Goal: Communication & Community: Answer question/provide support

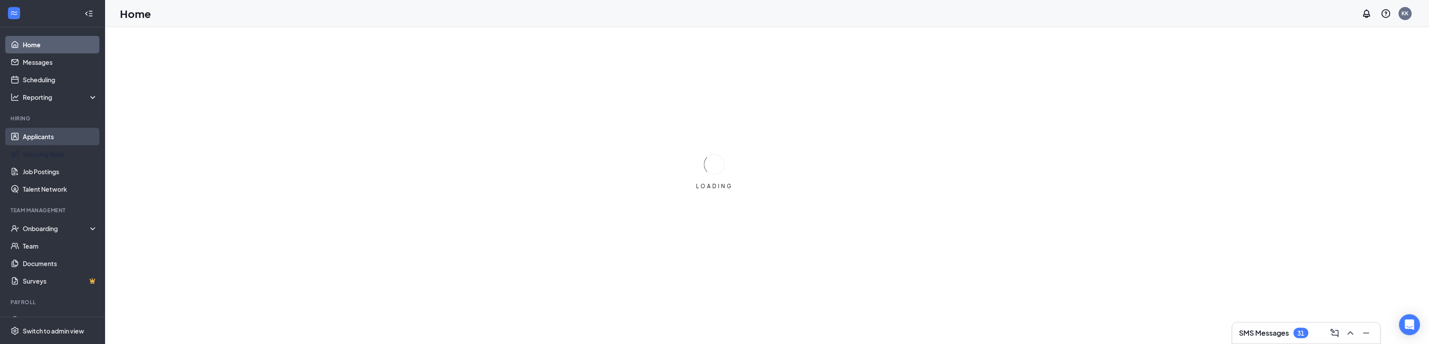
click at [47, 137] on link "Applicants" at bounding box center [60, 137] width 75 height 18
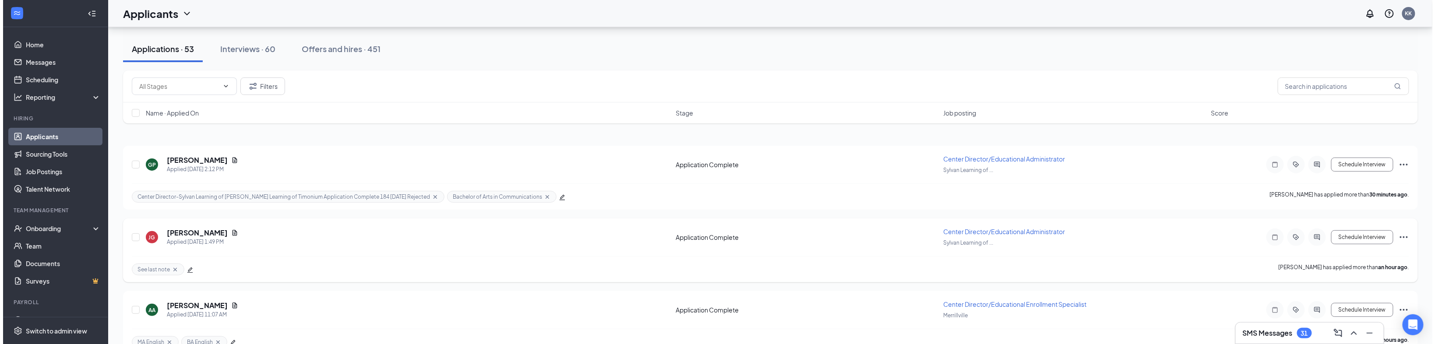
scroll to position [70, 0]
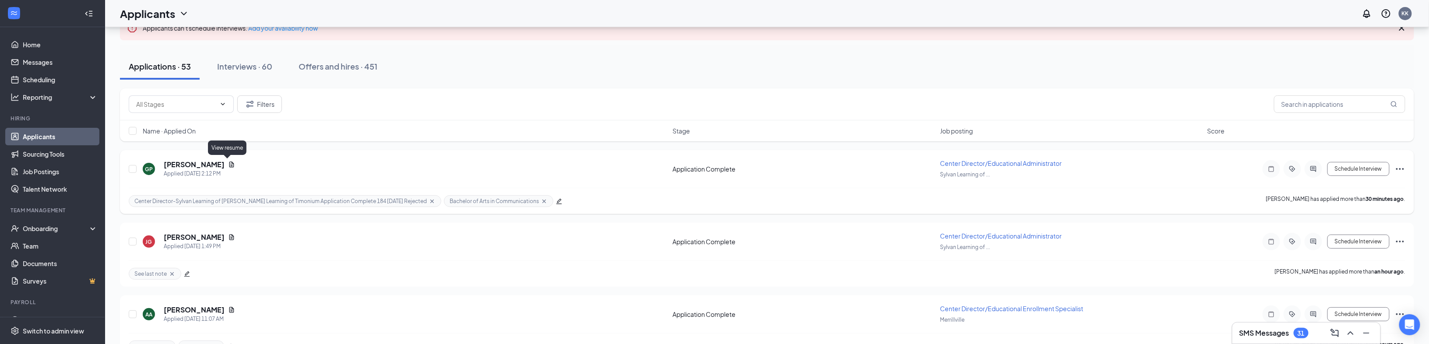
click at [229, 164] on icon "Document" at bounding box center [231, 164] width 7 height 7
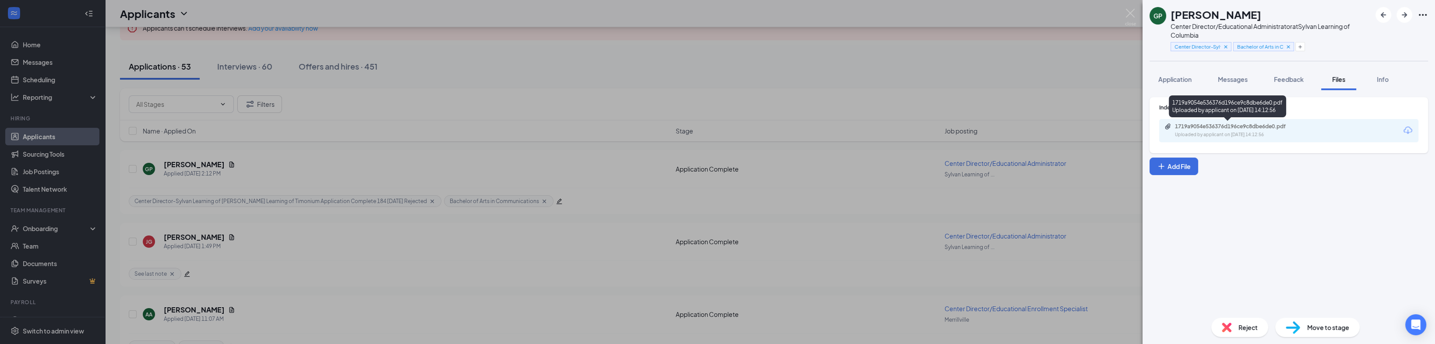
click at [1238, 131] on div "Uploaded by applicant on Sep 16, 2025 at 14:12:56" at bounding box center [1239, 134] width 131 height 7
click at [1241, 80] on span "Messages" at bounding box center [1232, 79] width 30 height 8
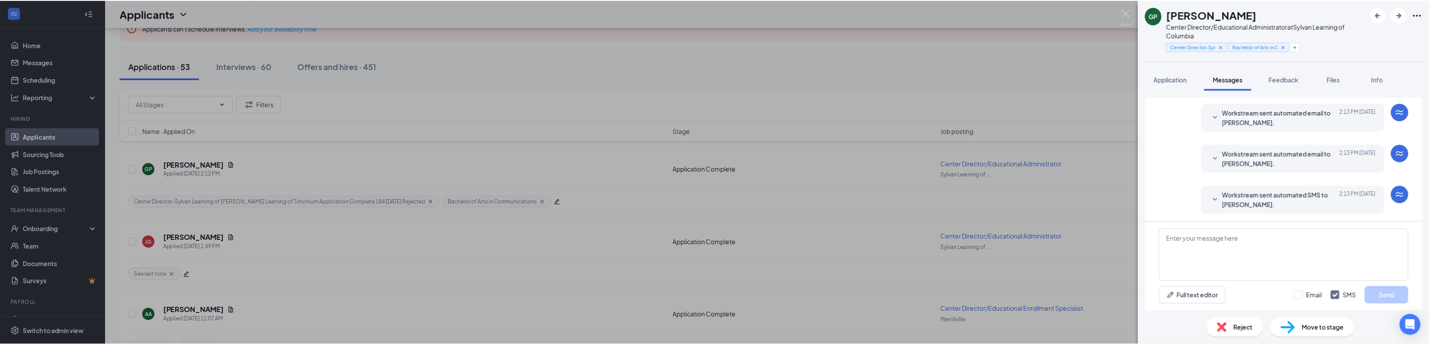
scroll to position [65, 0]
click at [326, 274] on div "GP Grace Palmateer Center Director/Educational Administrator at Sylvan Learning…" at bounding box center [717, 172] width 1435 height 344
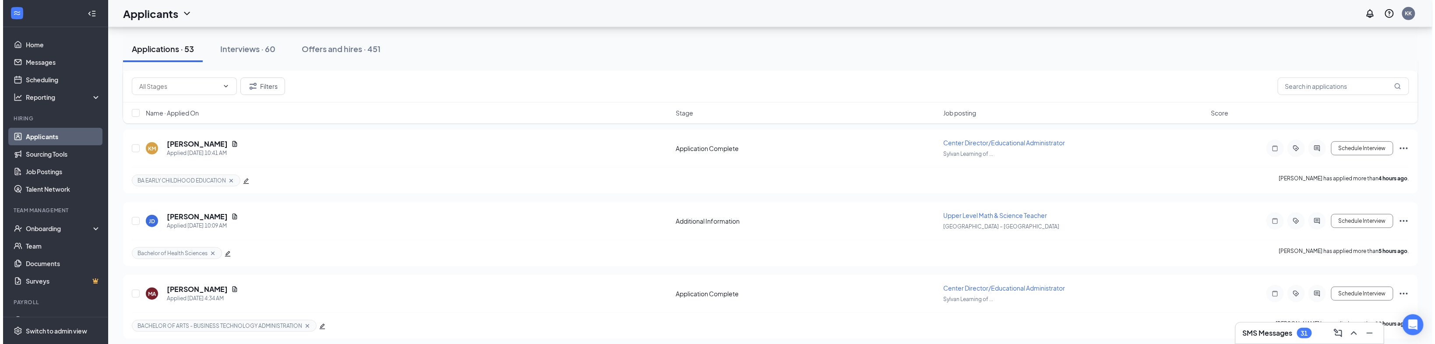
scroll to position [455, 0]
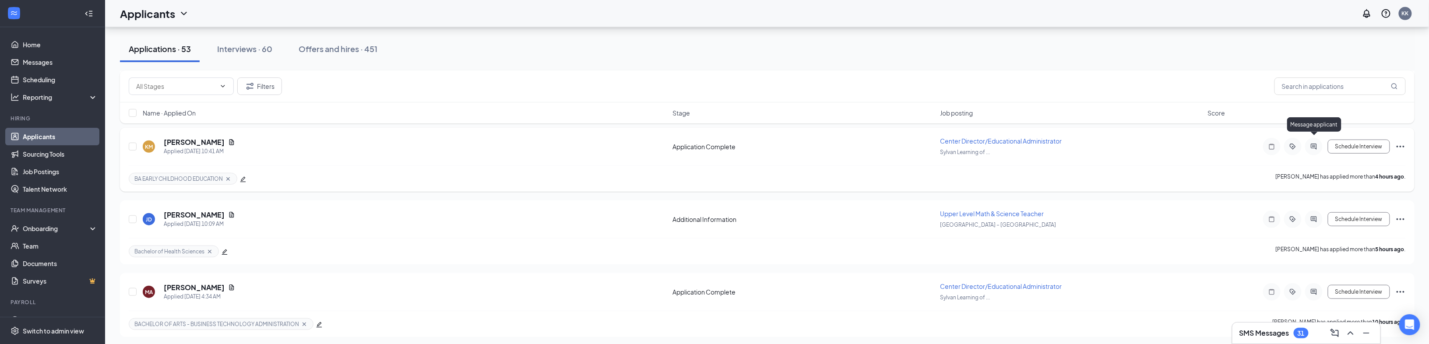
click at [1319, 144] on icon "ActiveChat" at bounding box center [1313, 146] width 11 height 7
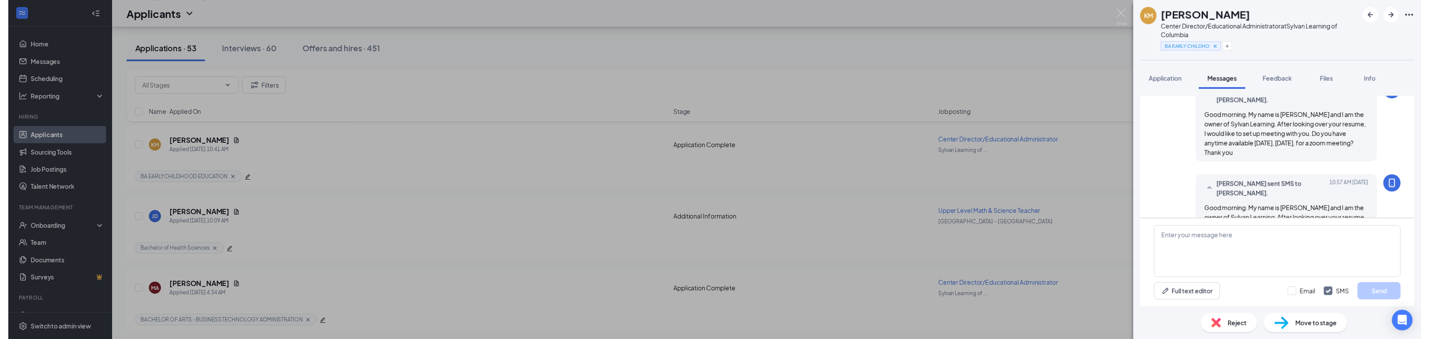
scroll to position [125, 0]
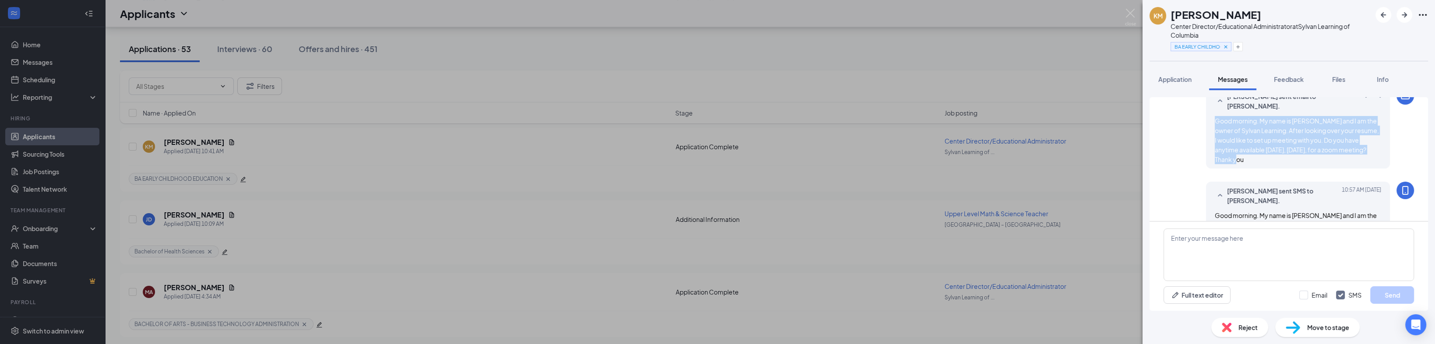
drag, startPoint x: 1237, startPoint y: 159, endPoint x: 1209, endPoint y: 123, distance: 45.5
click at [1214, 123] on div "Good morning. My name is [PERSON_NAME] and I am the owner of Sylvan Learning. A…" at bounding box center [1297, 140] width 166 height 48
copy span "Good morning. My name is [PERSON_NAME] and I am the owner of Sylvan Learning. A…"
click at [478, 146] on div "KM Kayla Matthews Center Director/Educational Administrator at Sylvan Learning …" at bounding box center [717, 172] width 1435 height 344
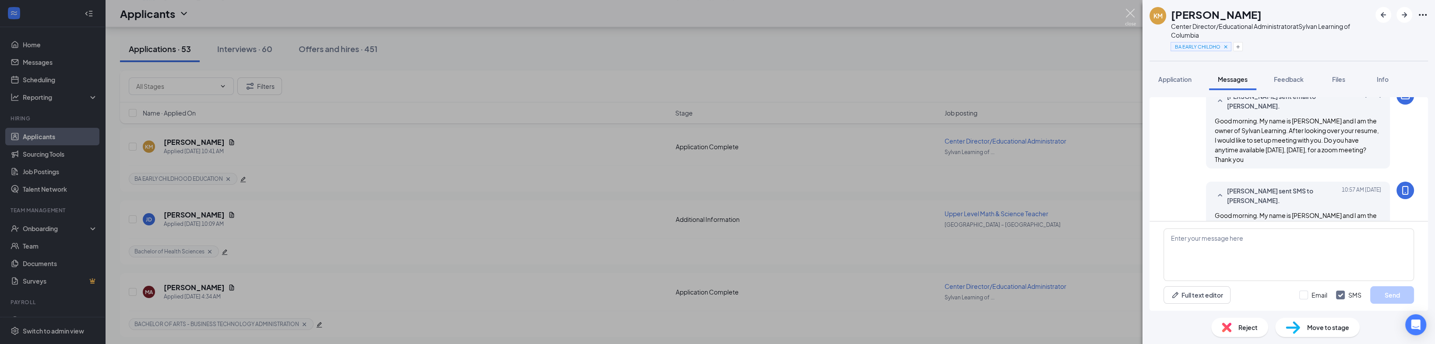
click at [1133, 13] on img at bounding box center [1130, 17] width 11 height 17
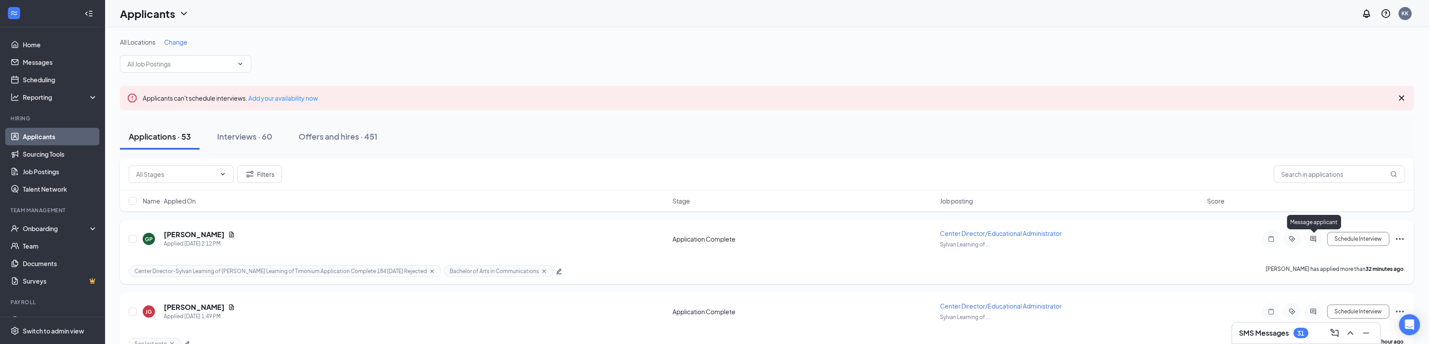
click at [1315, 236] on icon "ActiveChat" at bounding box center [1313, 239] width 6 height 6
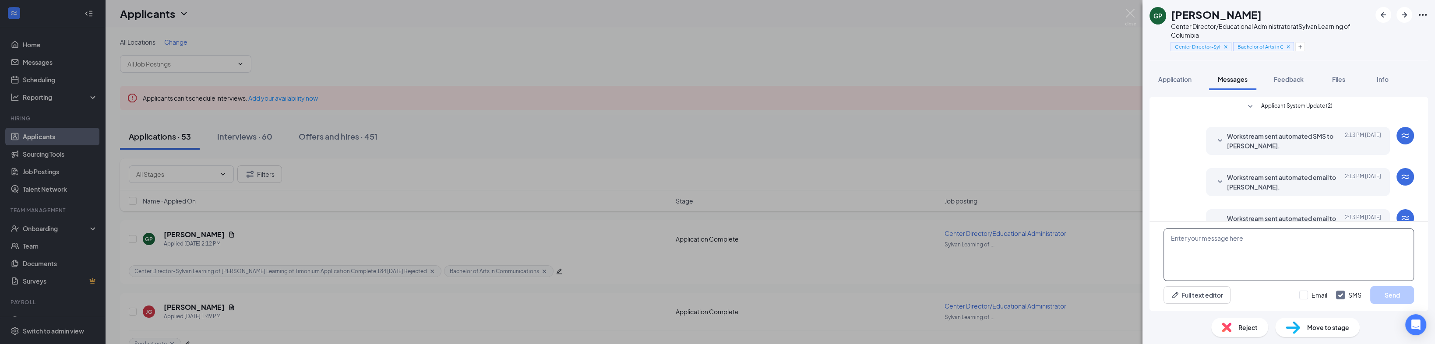
click at [1193, 249] on textarea at bounding box center [1288, 255] width 250 height 53
paste textarea "Good morning. My name is [PERSON_NAME] and I am the owner of Sylvan Learning. A…"
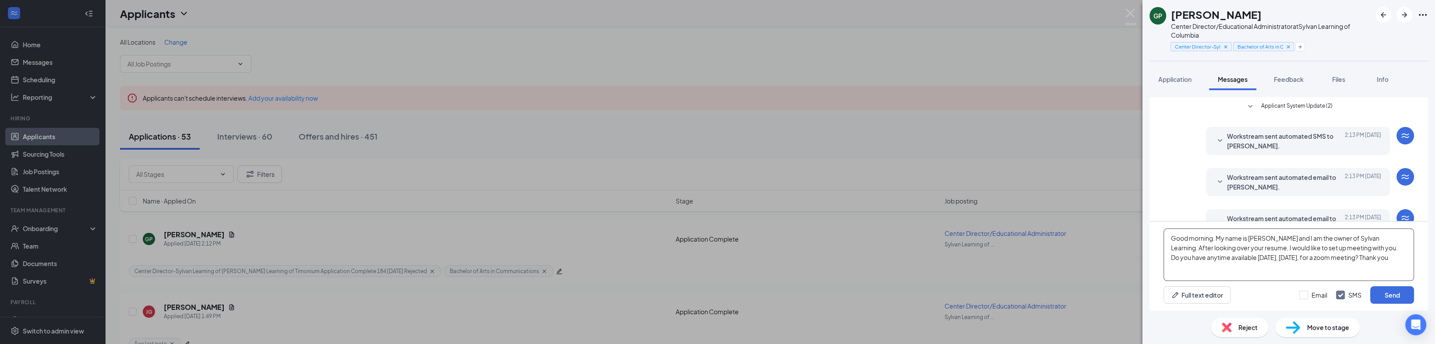
click at [1213, 239] on textarea "Good morning. My name is [PERSON_NAME] and I am the owner of Sylvan Learning. A…" at bounding box center [1288, 255] width 250 height 53
drag, startPoint x: 1279, startPoint y: 257, endPoint x: 1243, endPoint y: 258, distance: 36.4
click at [1243, 258] on textarea "Good afternoon. My name is Kent Kolbow and I am the owner of Sylvan Learning. A…" at bounding box center [1288, 255] width 250 height 53
type textarea "Good afternoon. My name is [PERSON_NAME] and I am the owner of Sylvan Learning.…"
click at [1299, 298] on input "Email" at bounding box center [1313, 295] width 28 height 9
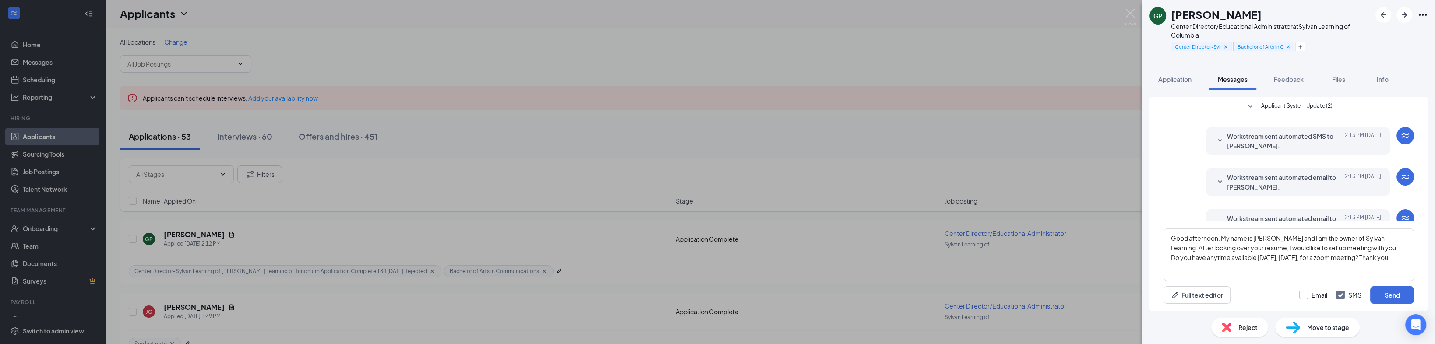
checkbox input "true"
drag, startPoint x: 1397, startPoint y: 258, endPoint x: 1172, endPoint y: 236, distance: 226.5
click at [1172, 236] on textarea "Good afternoon. My name is [PERSON_NAME] and I am the owner of Sylvan Learning.…" at bounding box center [1288, 255] width 250 height 53
click at [1394, 299] on button "Send" at bounding box center [1392, 295] width 44 height 18
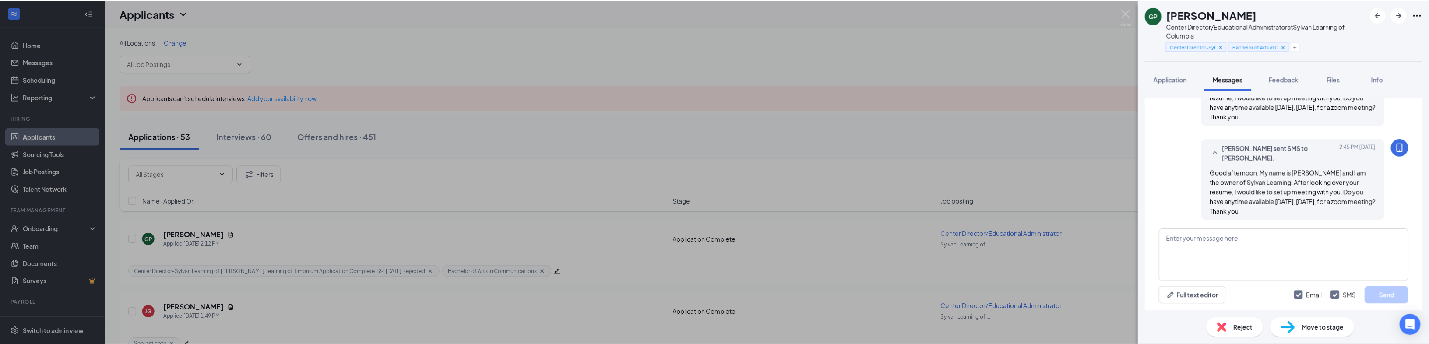
scroll to position [254, 0]
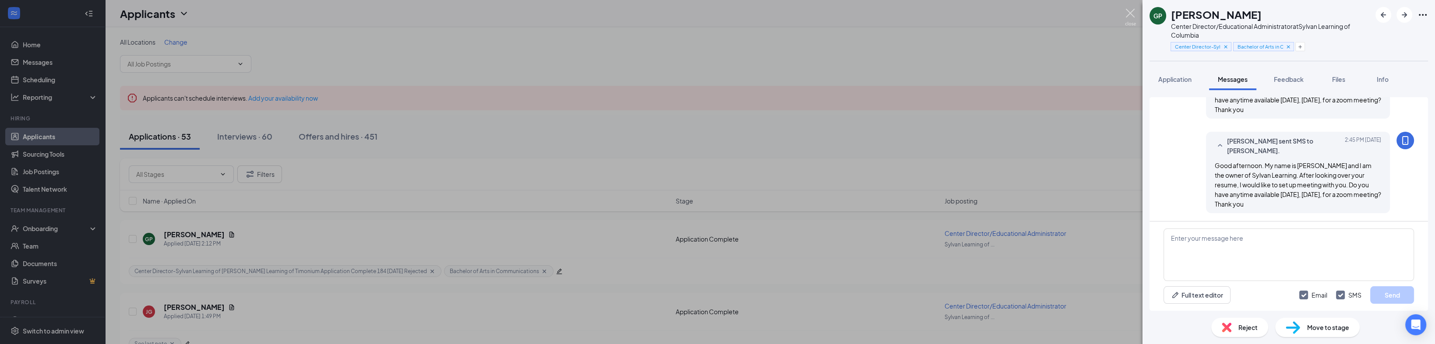
click at [1128, 17] on img at bounding box center [1130, 17] width 11 height 17
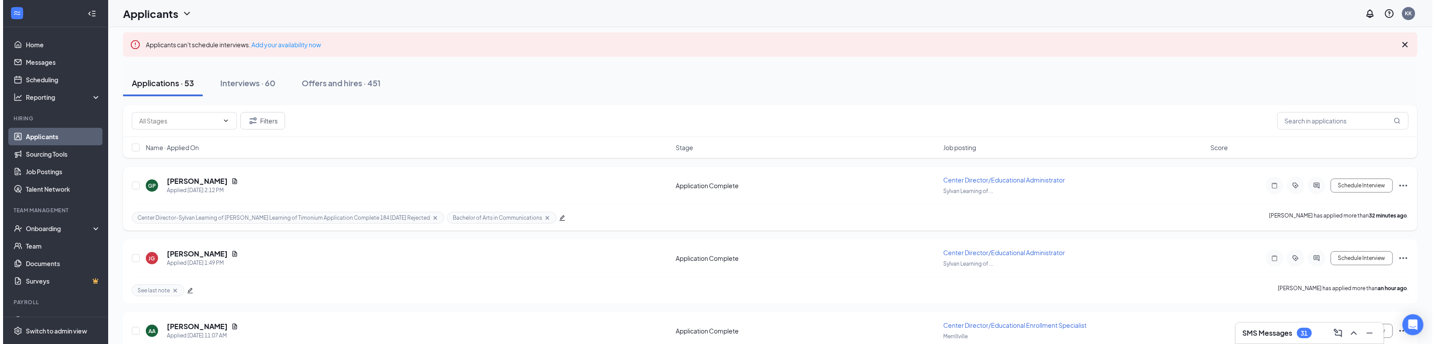
scroll to position [70, 0]
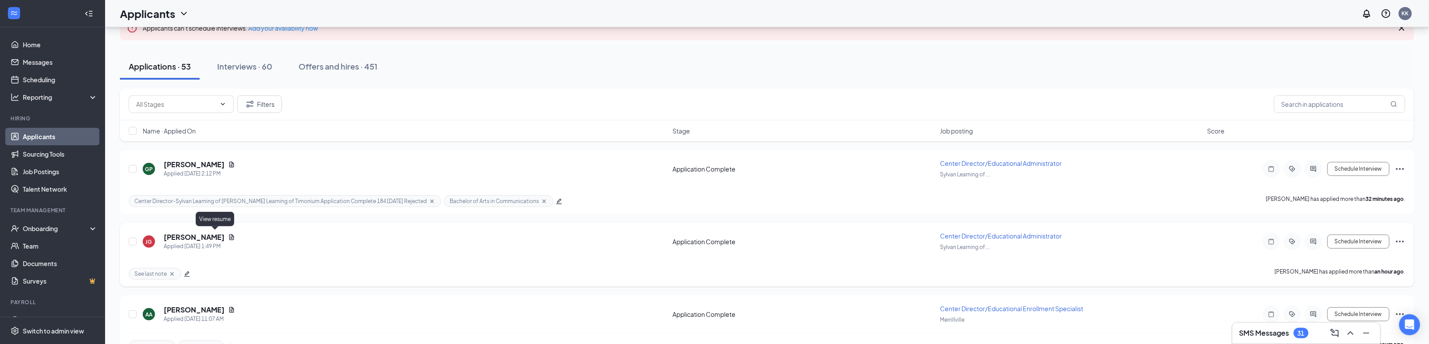
click at [229, 234] on icon "Document" at bounding box center [231, 237] width 5 height 6
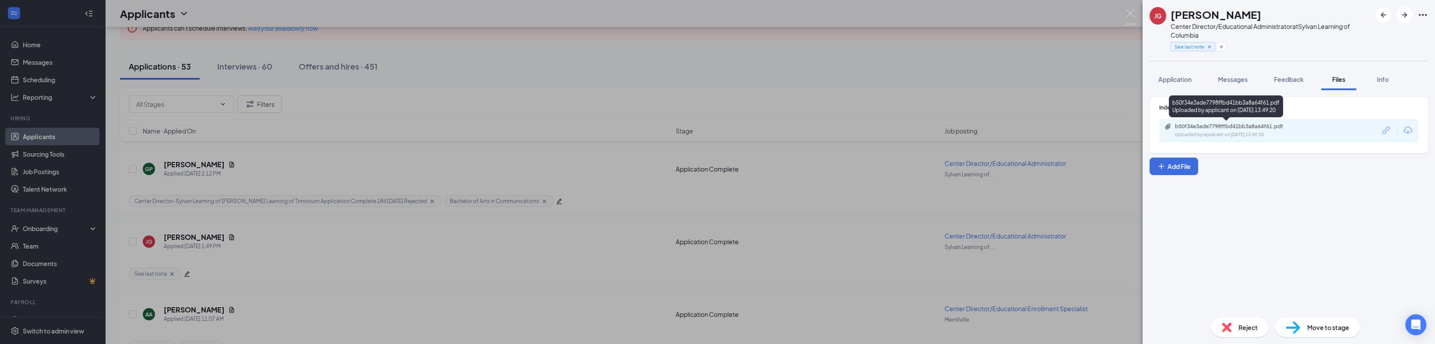
click at [1226, 127] on div "b50f34e3ade7798ffbd41bb3a8a64f61.pdf" at bounding box center [1235, 126] width 123 height 7
click at [1234, 80] on span "Messages" at bounding box center [1232, 79] width 30 height 8
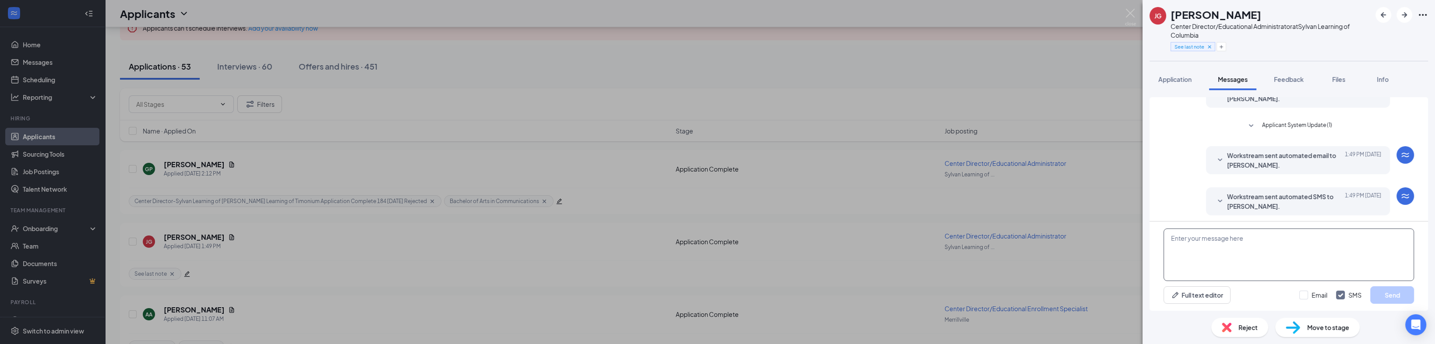
scroll to position [91, 0]
paste textarea "Good afternoon. My name is [PERSON_NAME] and I am the owner of Sylvan Learning.…"
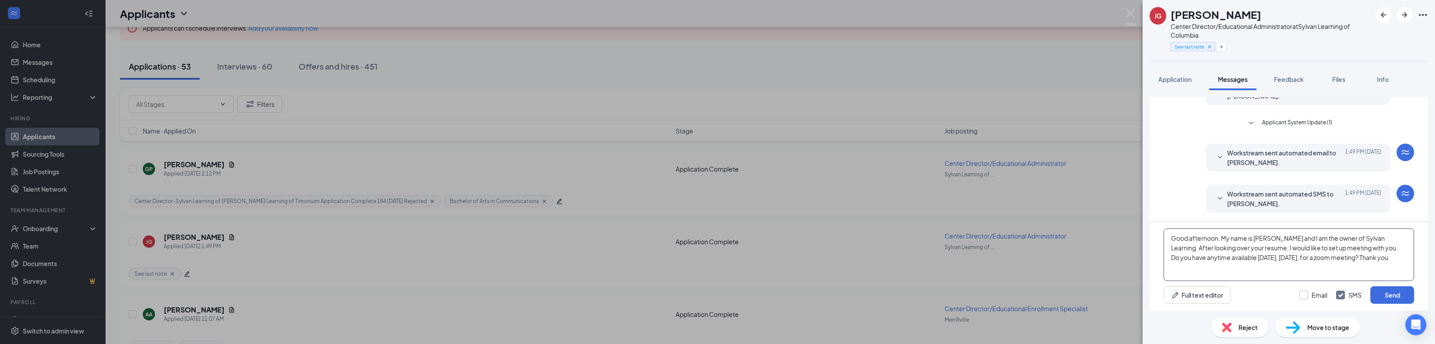
type textarea "Good afternoon. My name is [PERSON_NAME] and I am the owner of Sylvan Learning.…"
click at [1304, 298] on input "Email" at bounding box center [1313, 295] width 28 height 9
checkbox input "true"
click at [1398, 293] on button "Send" at bounding box center [1392, 295] width 44 height 18
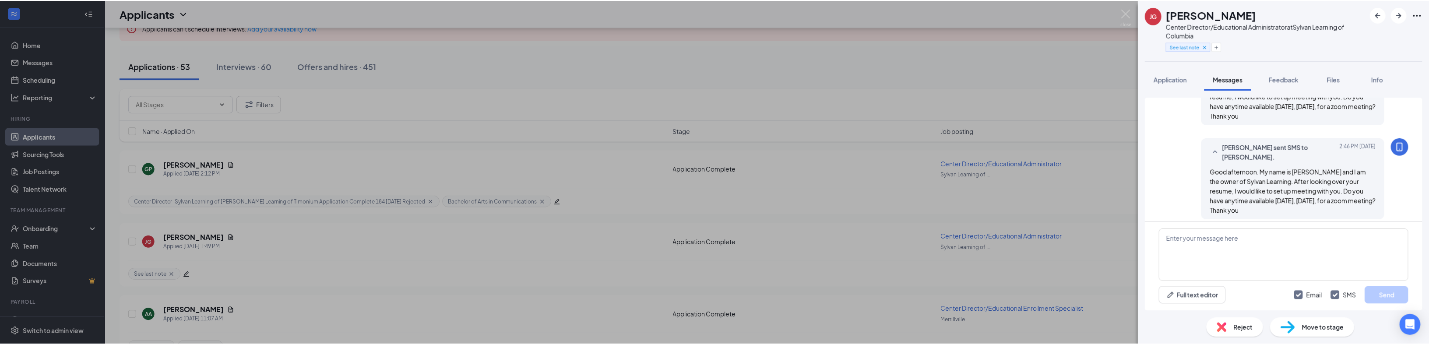
scroll to position [280, 0]
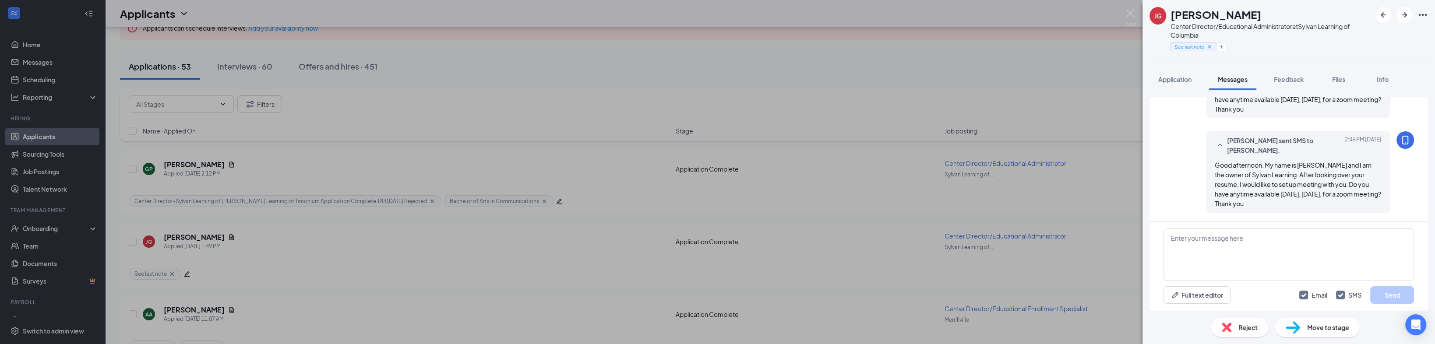
click at [412, 158] on div "JG Jennifer Gray Center Director/Educational Administrator at Sylvan Learning o…" at bounding box center [717, 172] width 1435 height 344
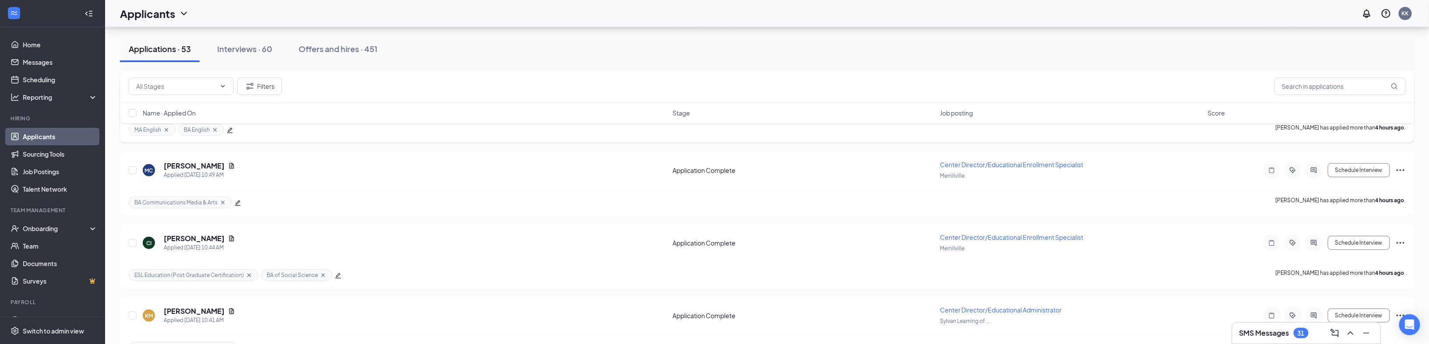
scroll to position [315, 0]
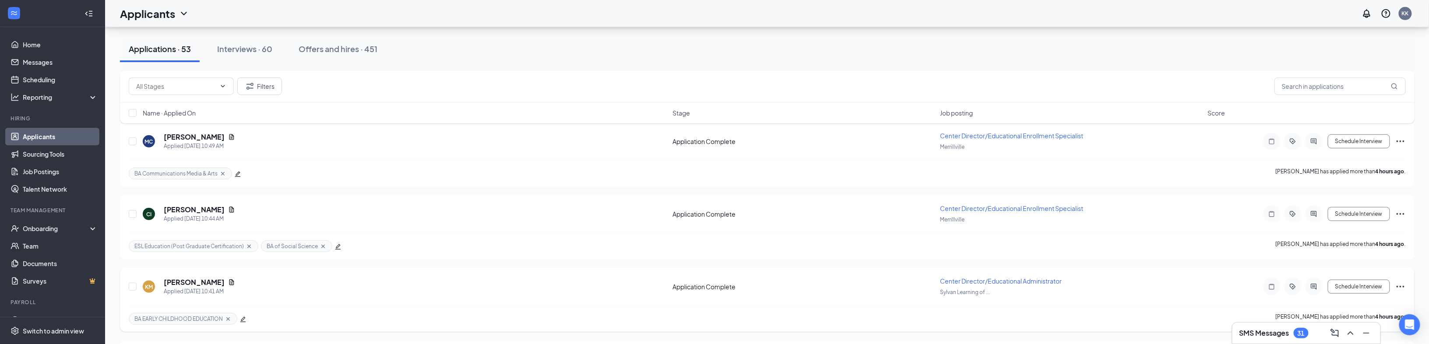
click at [449, 281] on div "KM Kayla Matthews Applied Today 10:41 AM" at bounding box center [405, 287] width 524 height 18
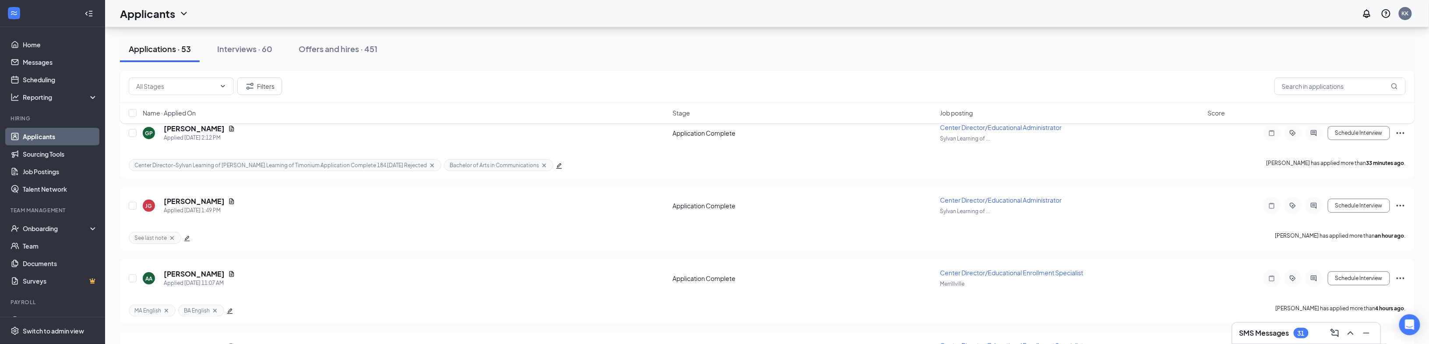
scroll to position [0, 0]
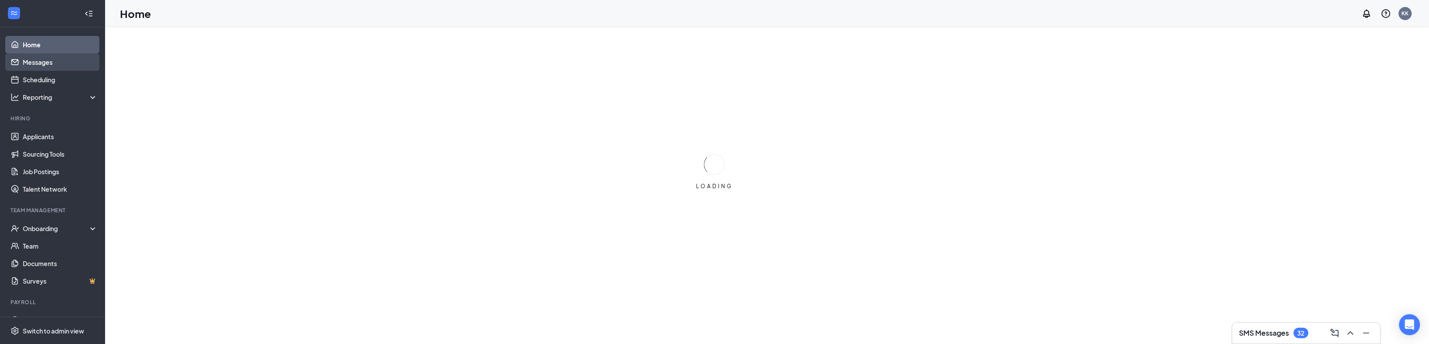
click at [58, 63] on link "Messages" at bounding box center [60, 62] width 75 height 18
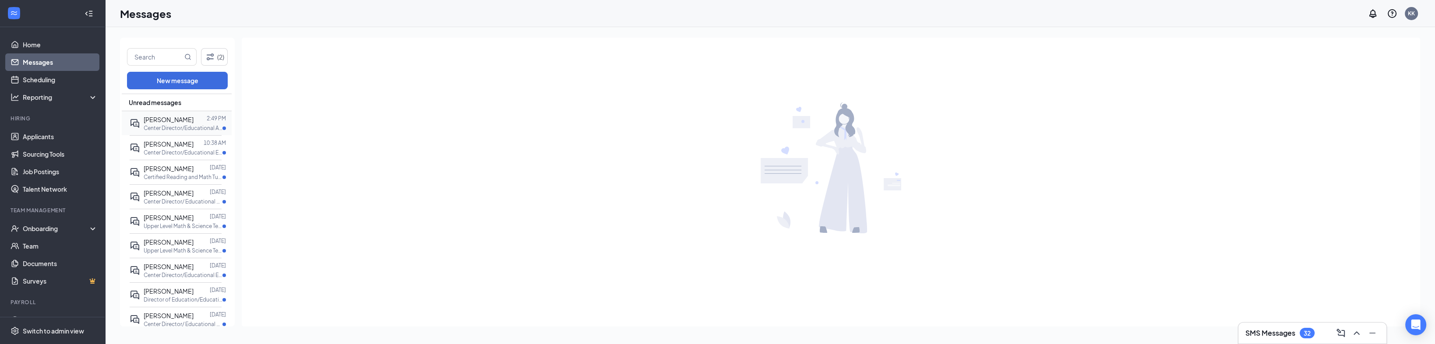
click at [170, 114] on div "[PERSON_NAME] 2:49 PM Center Director/Educational Administrator at [GEOGRAPHIC_…" at bounding box center [176, 123] width 92 height 24
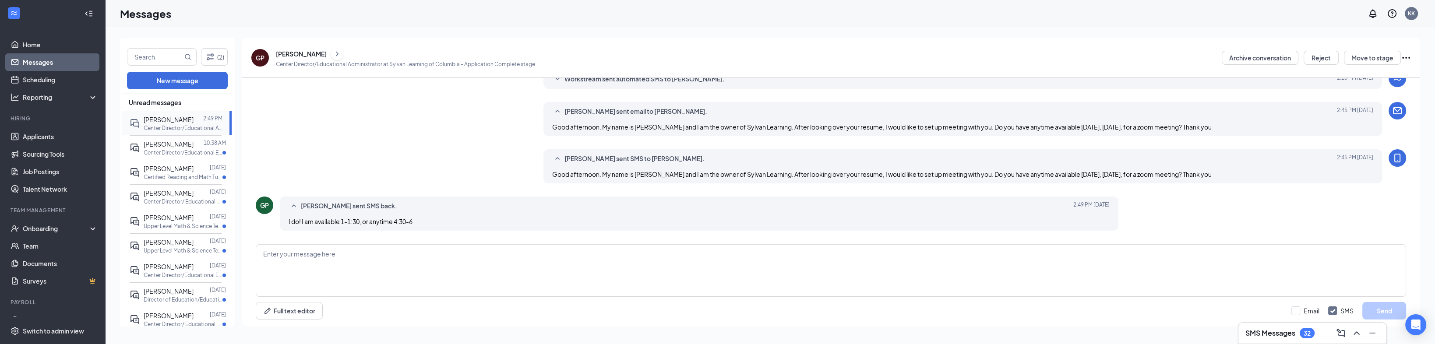
scroll to position [137, 0]
click at [173, 146] on span "[PERSON_NAME]" at bounding box center [169, 144] width 50 height 8
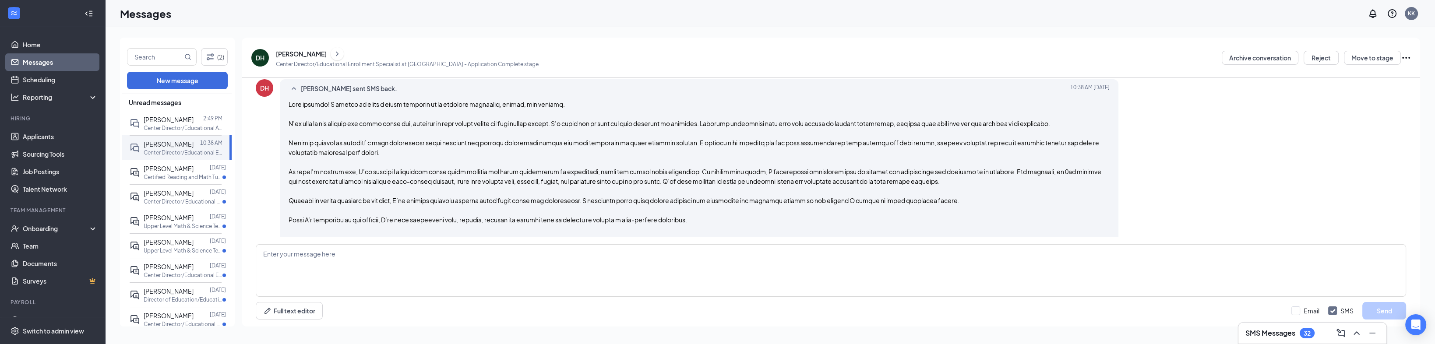
scroll to position [514, 0]
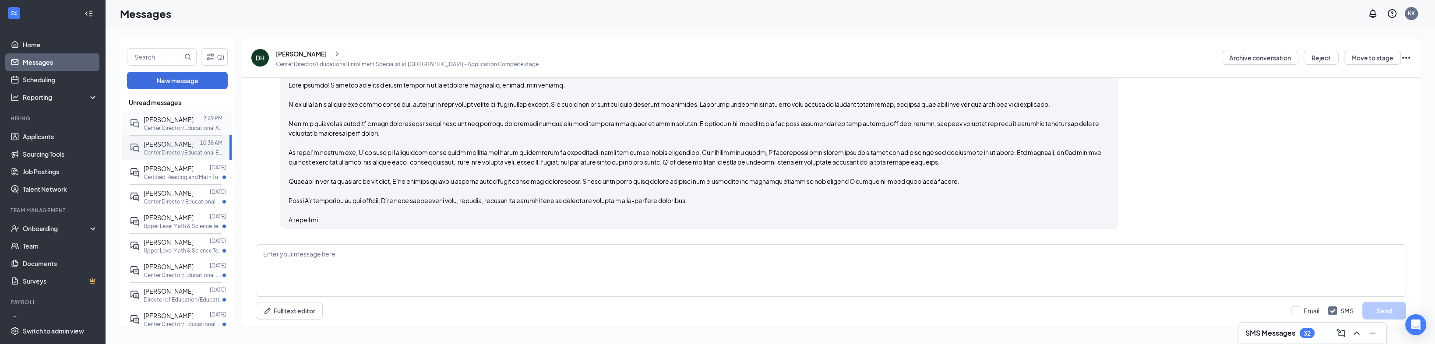
click at [171, 120] on span "[PERSON_NAME]" at bounding box center [169, 120] width 50 height 8
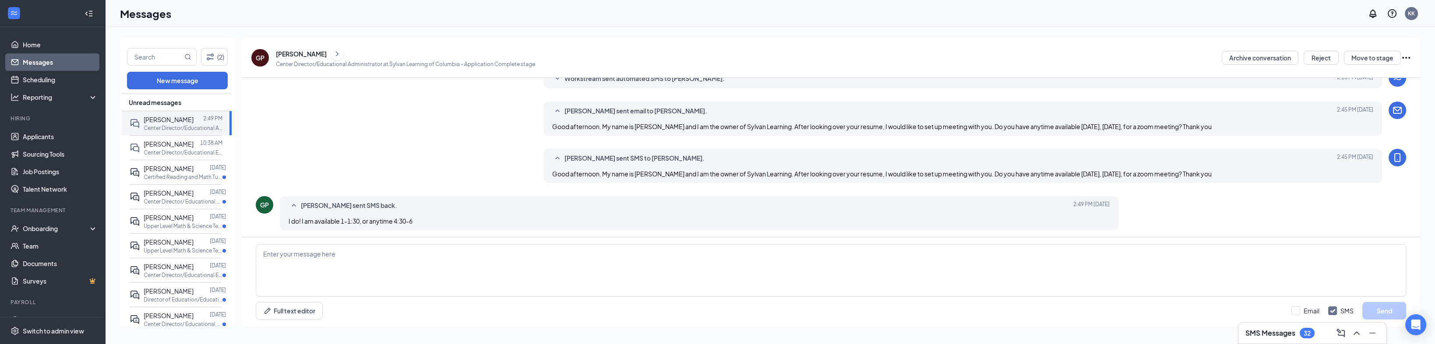
scroll to position [137, 0]
drag, startPoint x: 287, startPoint y: 254, endPoint x: 179, endPoint y: 297, distance: 116.3
click at [179, 297] on p "Director of Education/Education Administrator at [GEOGRAPHIC_DATA] – [GEOGRAPHI…" at bounding box center [183, 299] width 79 height 7
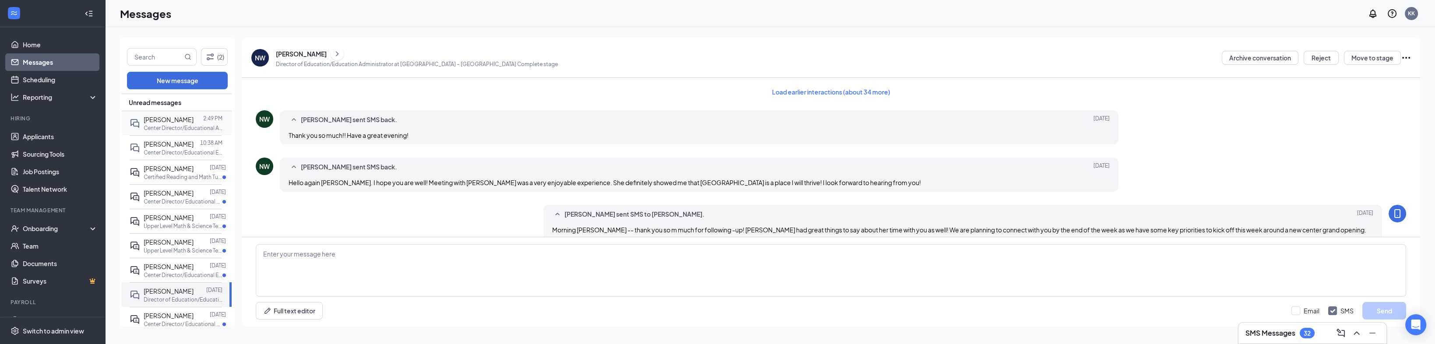
click at [160, 116] on span "[PERSON_NAME]" at bounding box center [169, 120] width 50 height 8
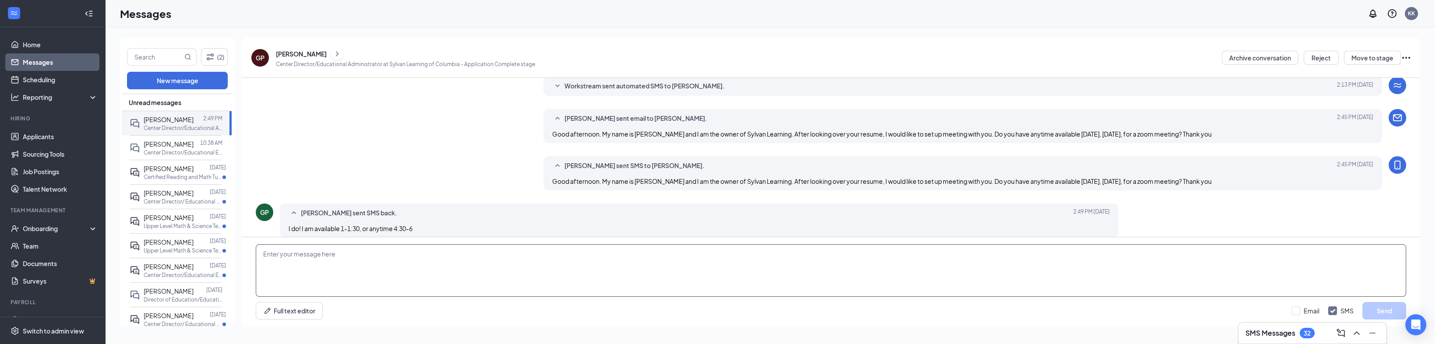
scroll to position [137, 0]
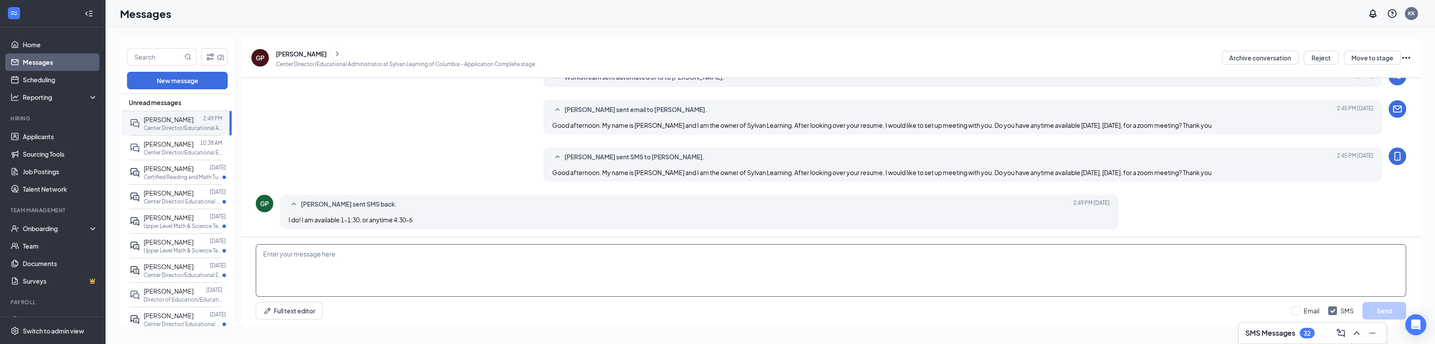
click at [278, 250] on textarea at bounding box center [831, 270] width 1150 height 53
click at [472, 257] on textarea "Thanks for getting back with me. I would have an opening [DATE] at 1;)) for a z…" at bounding box center [831, 270] width 1150 height 53
drag, startPoint x: 744, startPoint y: 254, endPoint x: 261, endPoint y: 262, distance: 482.9
click at [261, 262] on textarea "Thanks for getting back with me. I would have an opening [DATE] at 1:00 for a z…" at bounding box center [831, 270] width 1150 height 53
type textarea "Thanks for getting back with me. I would have an opening [DATE] at 1:00 for a z…"
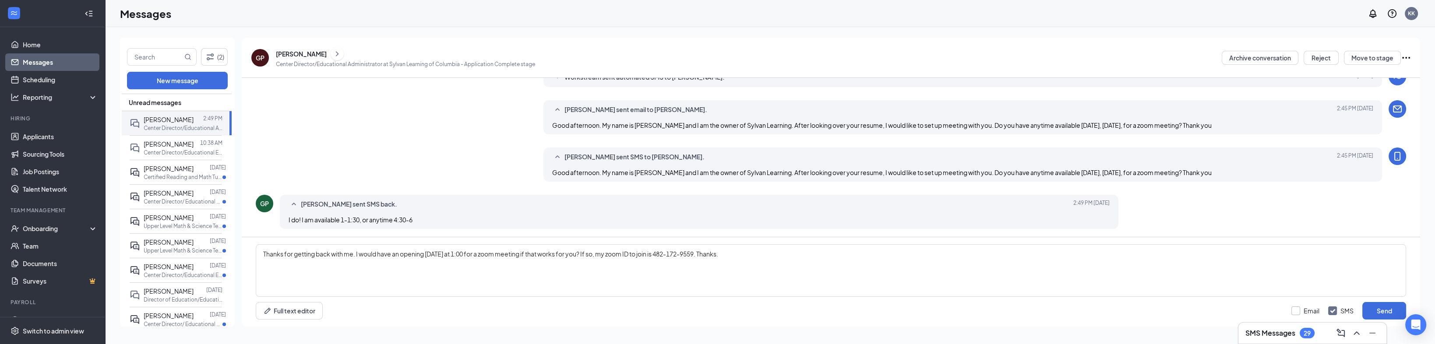
click at [1294, 313] on input "Email" at bounding box center [1305, 310] width 28 height 9
checkbox input "true"
click at [1379, 312] on button "Send" at bounding box center [1384, 311] width 44 height 18
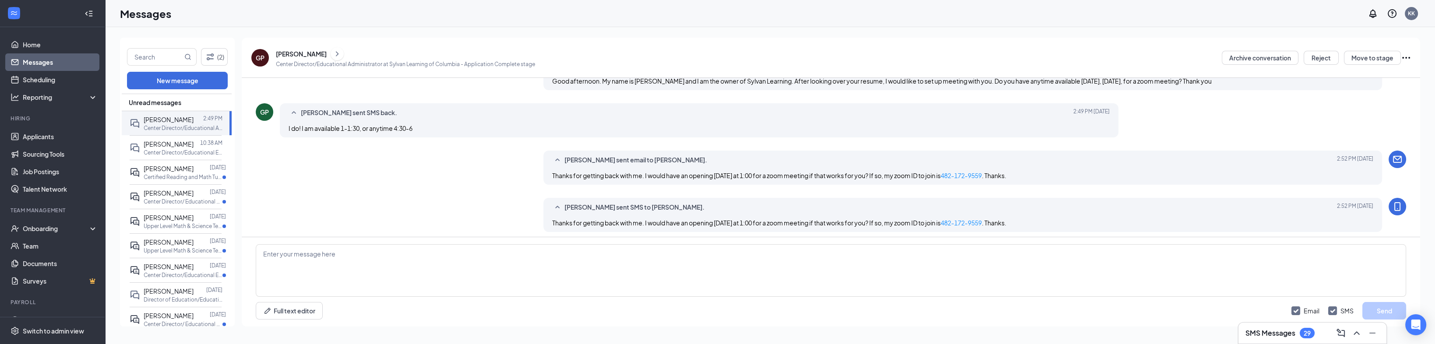
scroll to position [232, 0]
click at [68, 80] on link "Scheduling" at bounding box center [60, 80] width 75 height 18
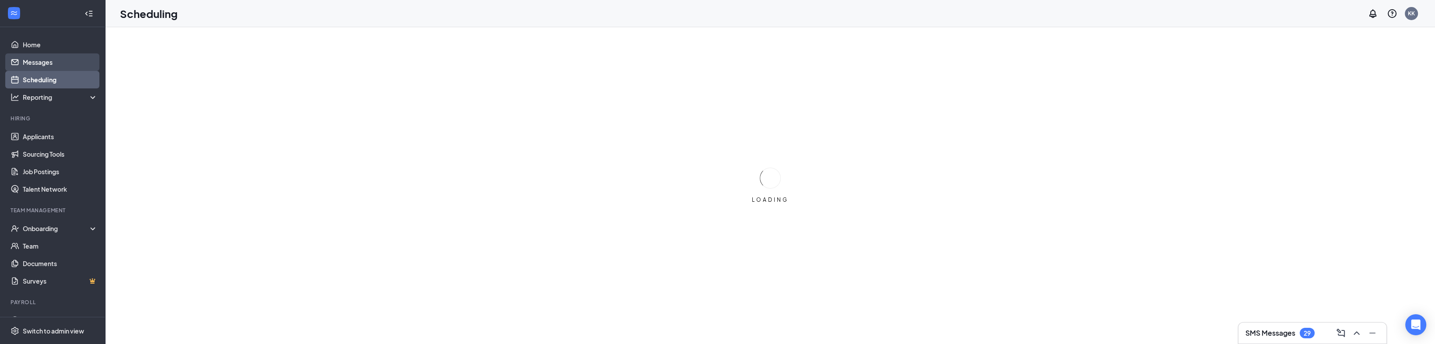
click at [67, 67] on link "Messages" at bounding box center [60, 62] width 75 height 18
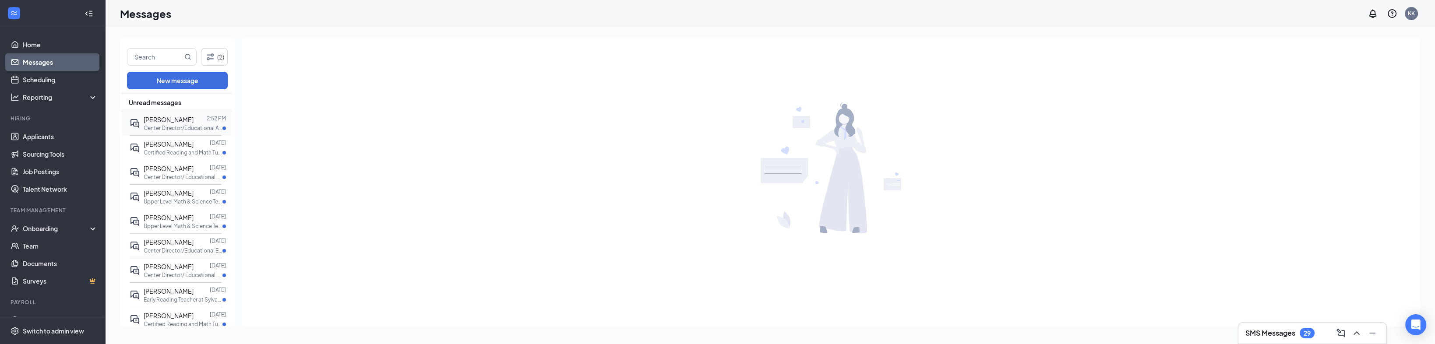
click at [179, 116] on span "[PERSON_NAME]" at bounding box center [169, 120] width 50 height 8
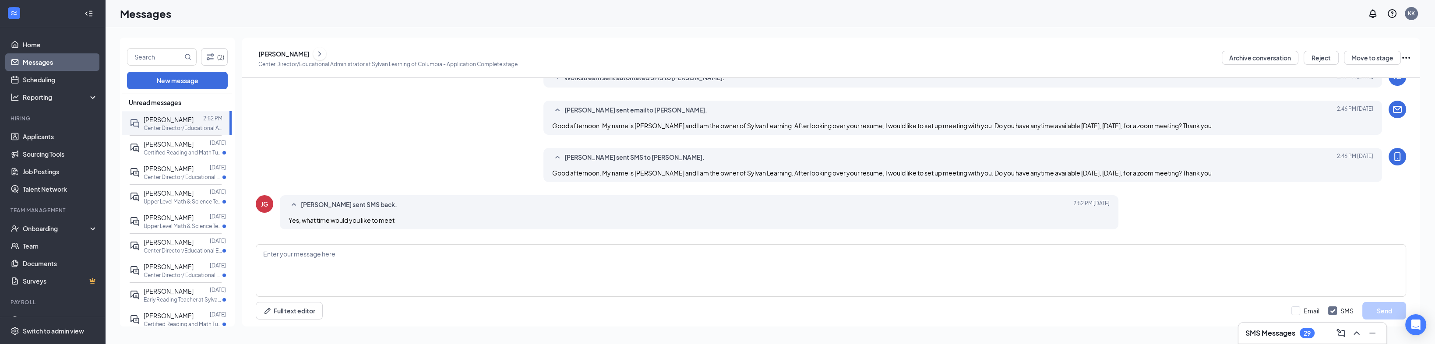
scroll to position [162, 0]
click at [291, 260] on textarea at bounding box center [831, 270] width 1150 height 53
paste textarea "Good afternoon. My name is [PERSON_NAME] and I am the owner of Sylvan Learning.…"
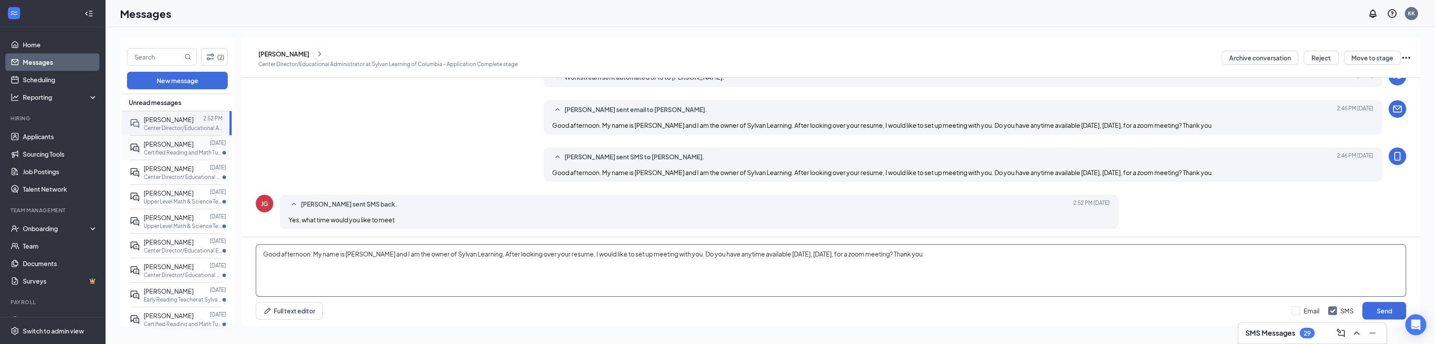
type textarea "Good afternoon. My name is [PERSON_NAME] and I am the owner of Sylvan Learning.…"
click at [177, 147] on span "[PERSON_NAME]" at bounding box center [169, 144] width 50 height 8
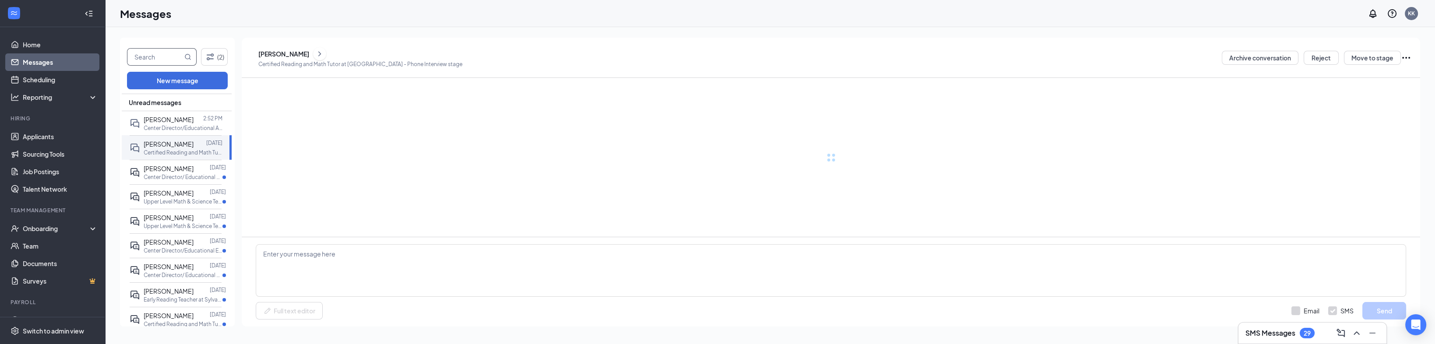
click at [151, 58] on input "text" at bounding box center [154, 57] width 55 height 17
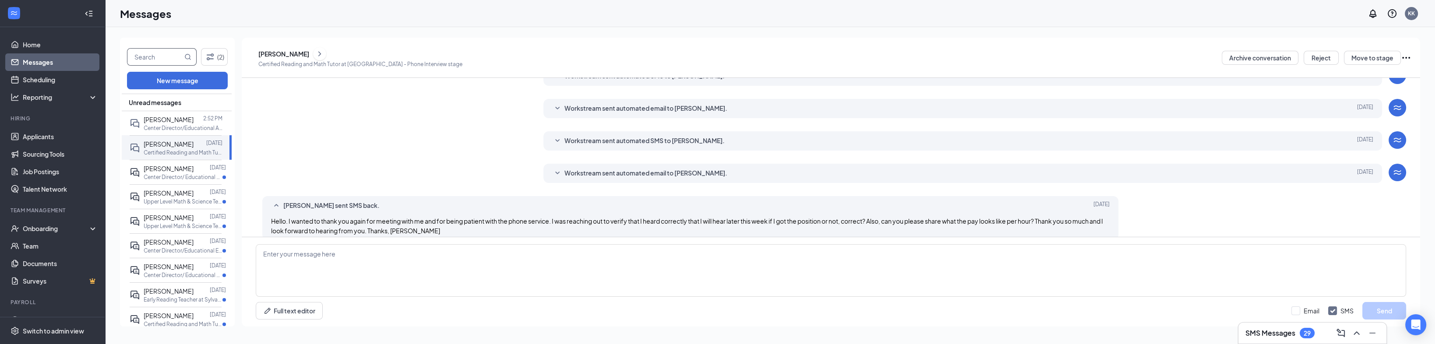
scroll to position [210, 0]
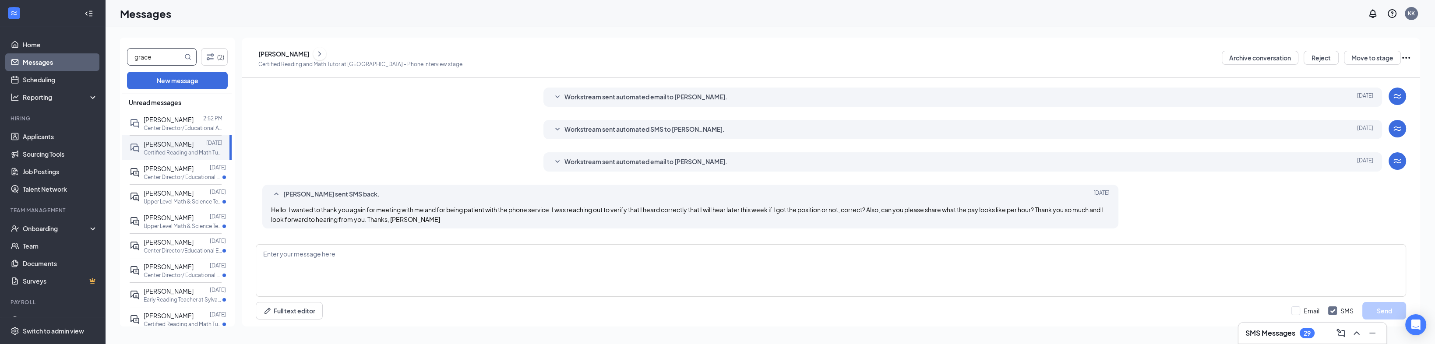
type input "grace"
click at [171, 116] on div "[PERSON_NAME]" at bounding box center [169, 121] width 50 height 10
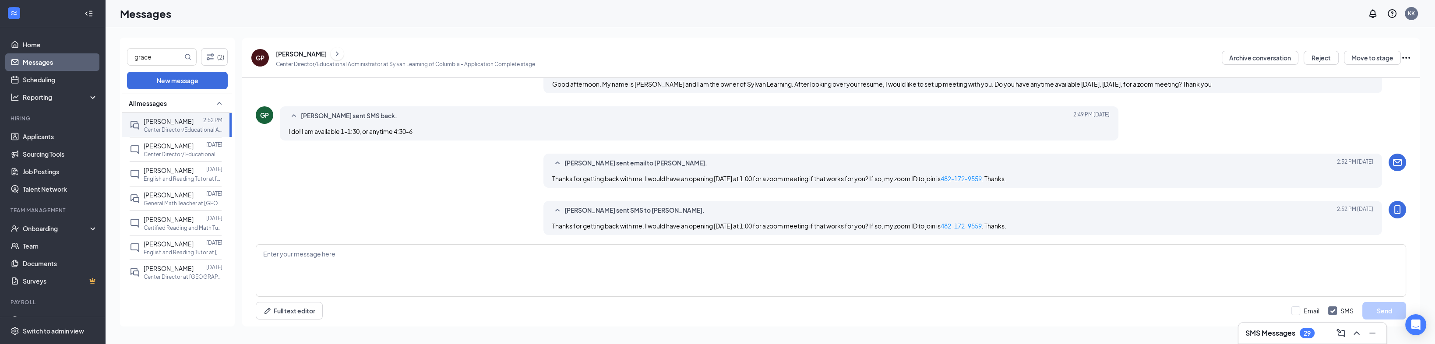
scroll to position [260, 0]
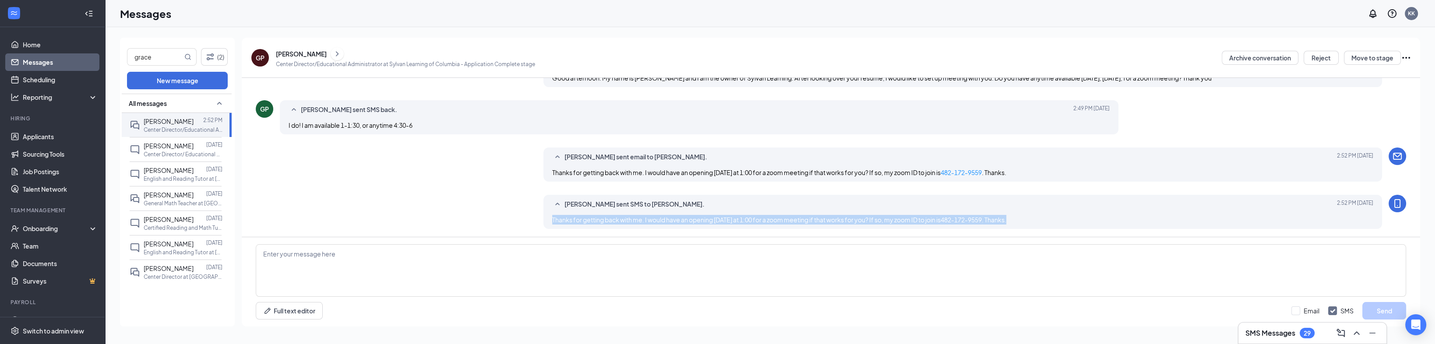
drag, startPoint x: 1023, startPoint y: 220, endPoint x: 549, endPoint y: 218, distance: 474.5
click at [549, 218] on div "[PERSON_NAME] sent SMS to [PERSON_NAME]. [DATE] 2:52 PM Thanks for getting back…" at bounding box center [962, 212] width 838 height 34
copy span "Thanks for getting back with me. I would have an opening [DATE] at 1:00 for a z…"
click at [42, 44] on link "Home" at bounding box center [60, 45] width 75 height 18
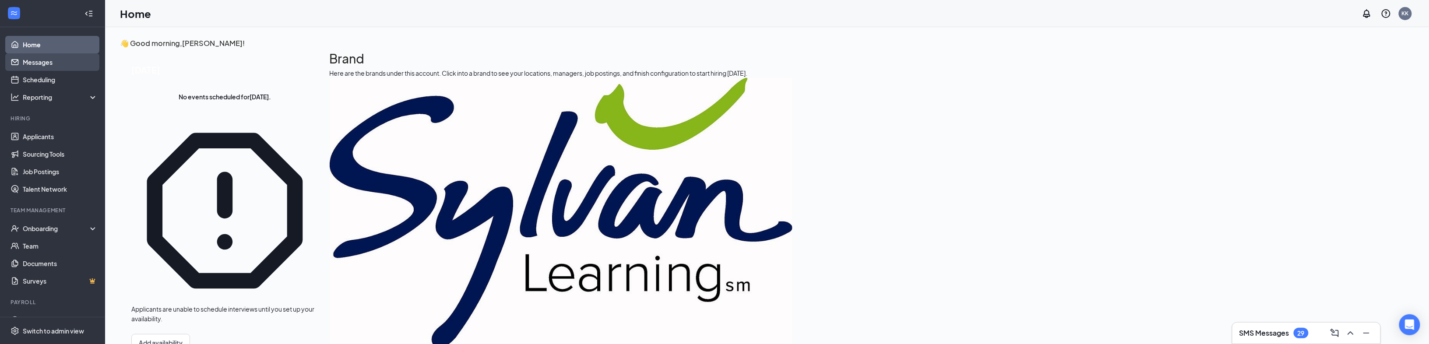
click at [47, 58] on link "Messages" at bounding box center [60, 62] width 75 height 18
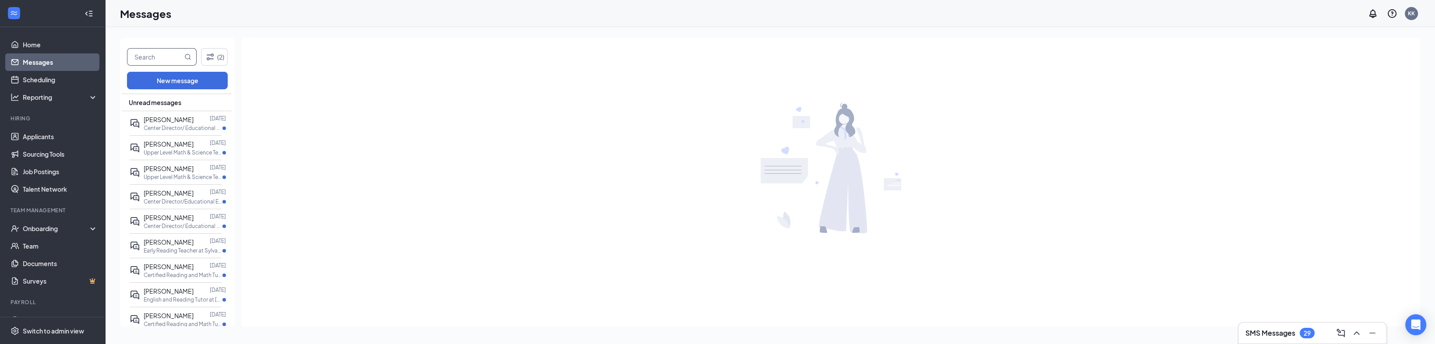
click at [162, 60] on input "text" at bounding box center [154, 57] width 55 height 17
type input "gray"
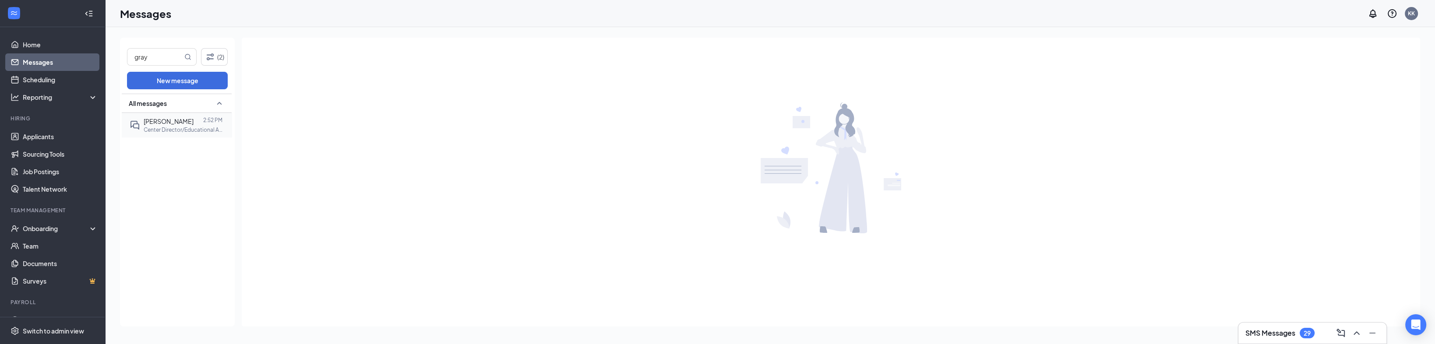
click at [170, 117] on span "[PERSON_NAME]" at bounding box center [169, 121] width 50 height 8
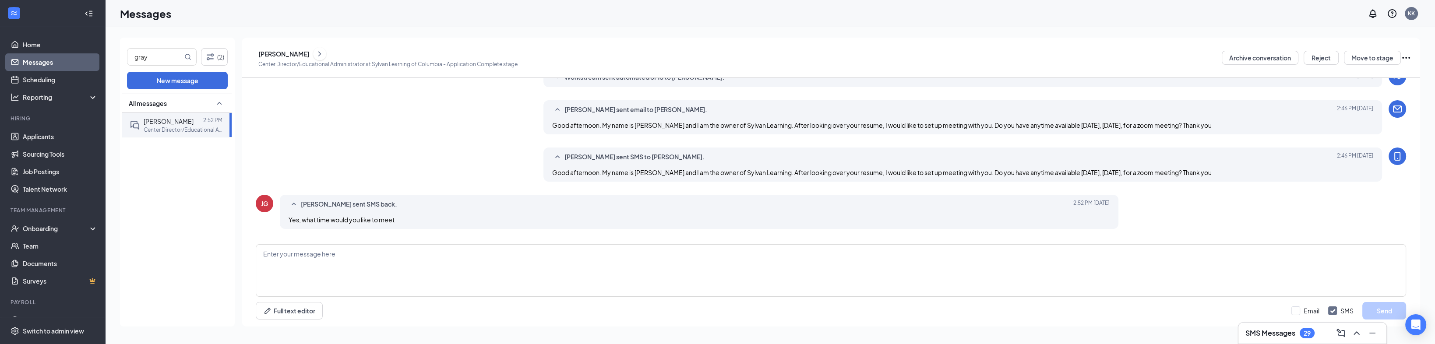
scroll to position [162, 0]
click at [281, 262] on textarea at bounding box center [831, 270] width 1150 height 53
paste textarea "Thanks for getting back with me. I would have an opening [DATE] at 1:00 for a z…"
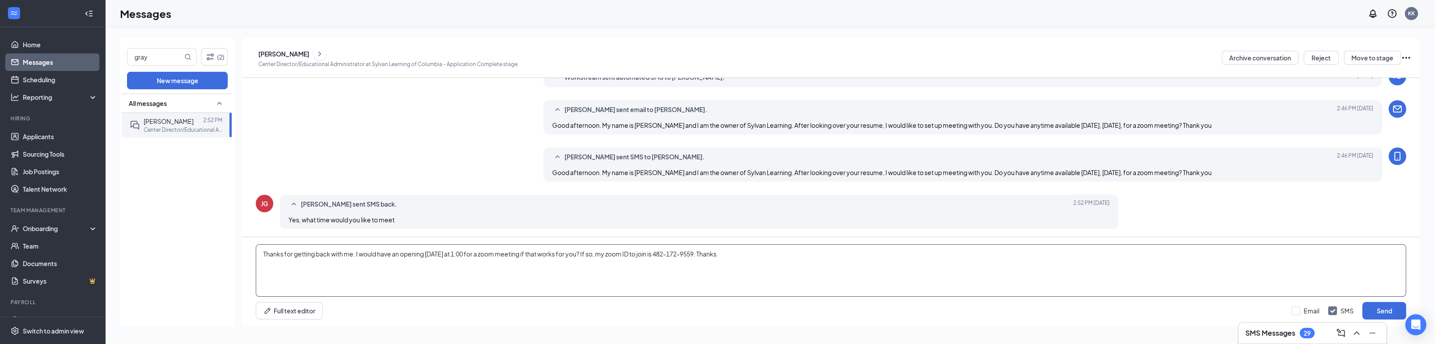
drag, startPoint x: 473, startPoint y: 253, endPoint x: 506, endPoint y: 260, distance: 33.6
click at [479, 257] on textarea "Thanks for getting back with me. I would have an opening [DATE] at 1:00 for a z…" at bounding box center [831, 270] width 1150 height 53
type textarea "Thanks for getting back with me. I would have an opening [DATE] at 1:20 for a z…"
click at [1292, 310] on input "Email" at bounding box center [1305, 310] width 28 height 9
checkbox input "true"
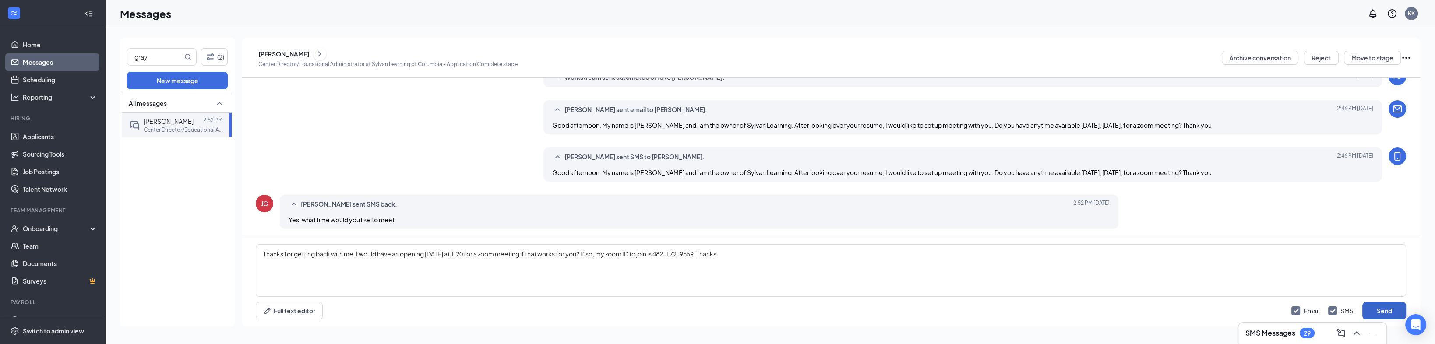
click at [1378, 309] on button "Send" at bounding box center [1384, 311] width 44 height 18
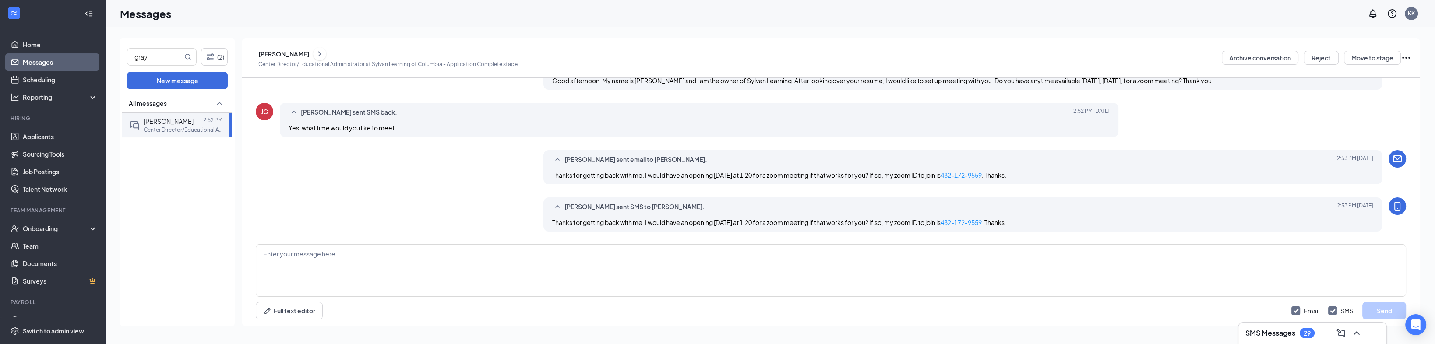
scroll to position [257, 0]
click at [52, 160] on link "Sourcing Tools" at bounding box center [60, 154] width 75 height 18
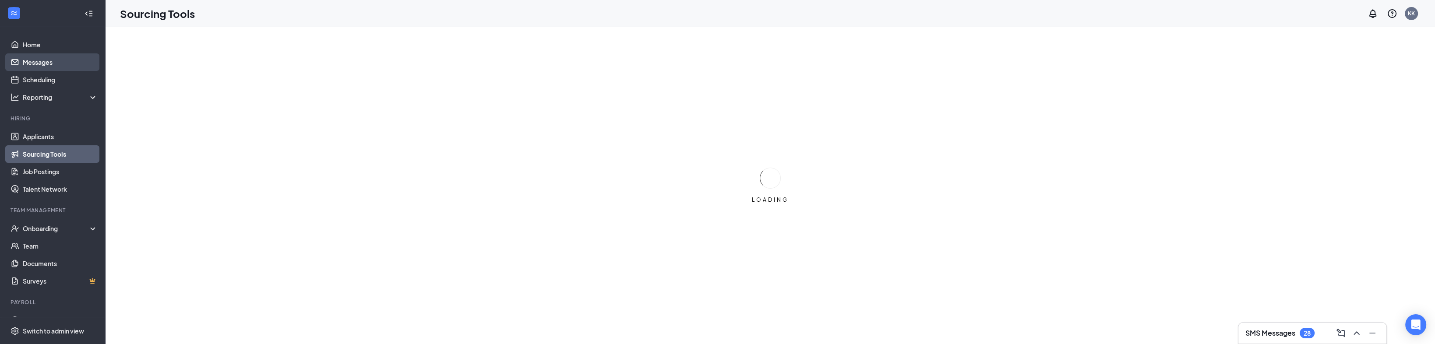
click at [47, 56] on link "Messages" at bounding box center [60, 62] width 75 height 18
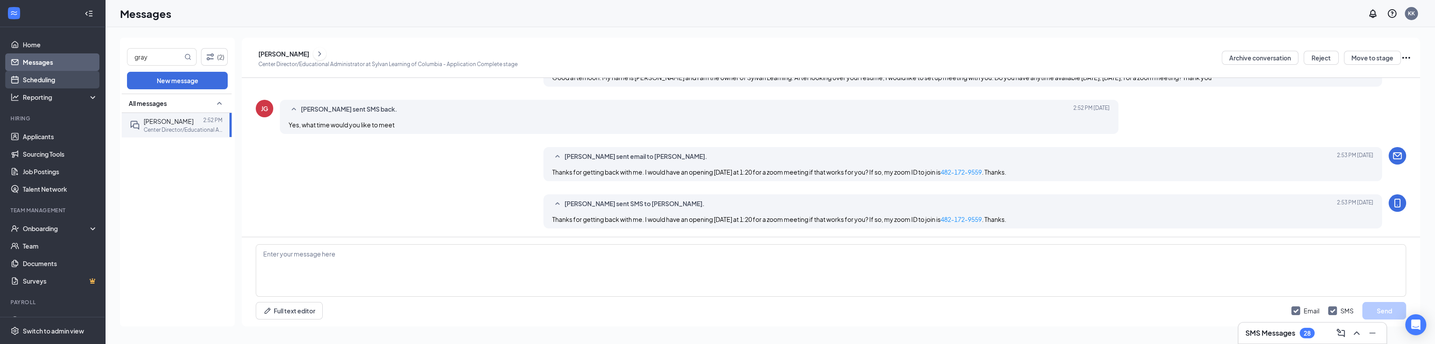
click at [61, 80] on link "Scheduling" at bounding box center [60, 80] width 75 height 18
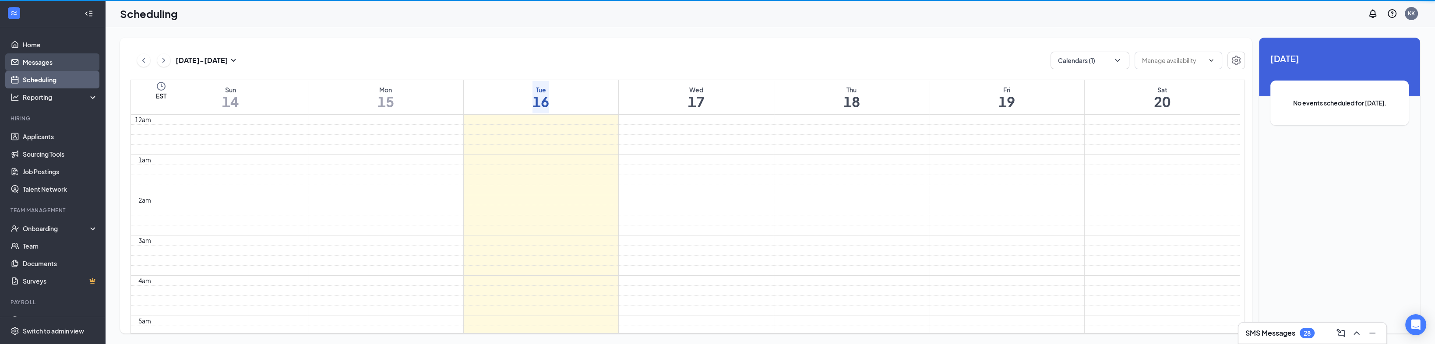
scroll to position [430, 0]
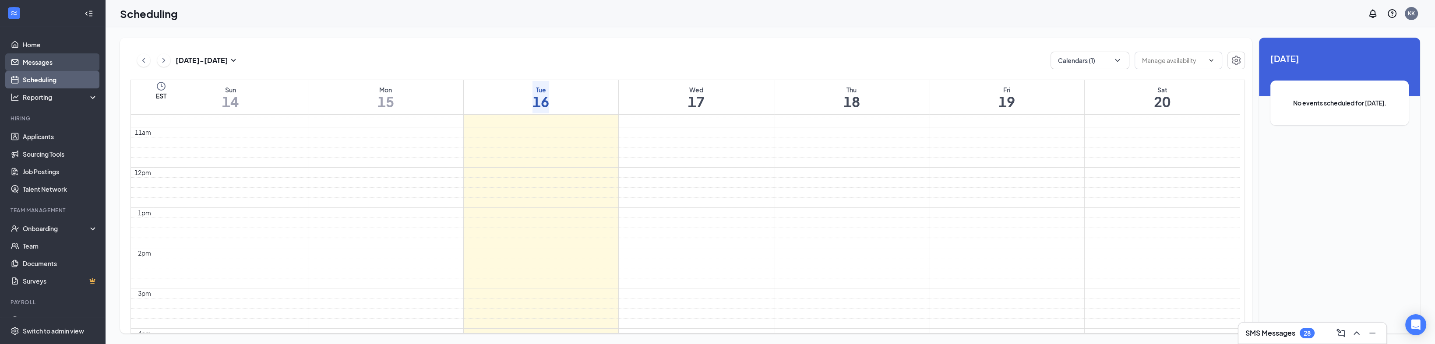
click at [71, 61] on link "Messages" at bounding box center [60, 62] width 75 height 18
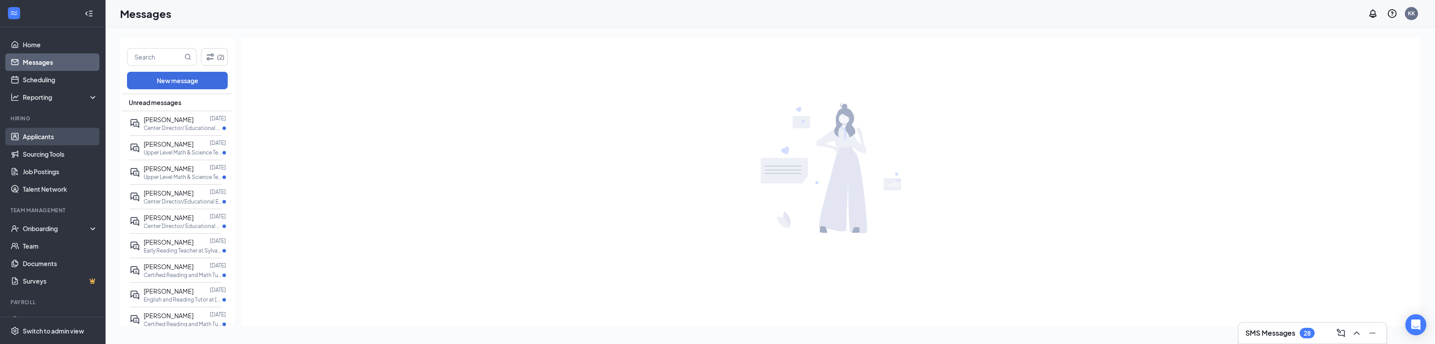
click at [46, 137] on link "Applicants" at bounding box center [60, 137] width 75 height 18
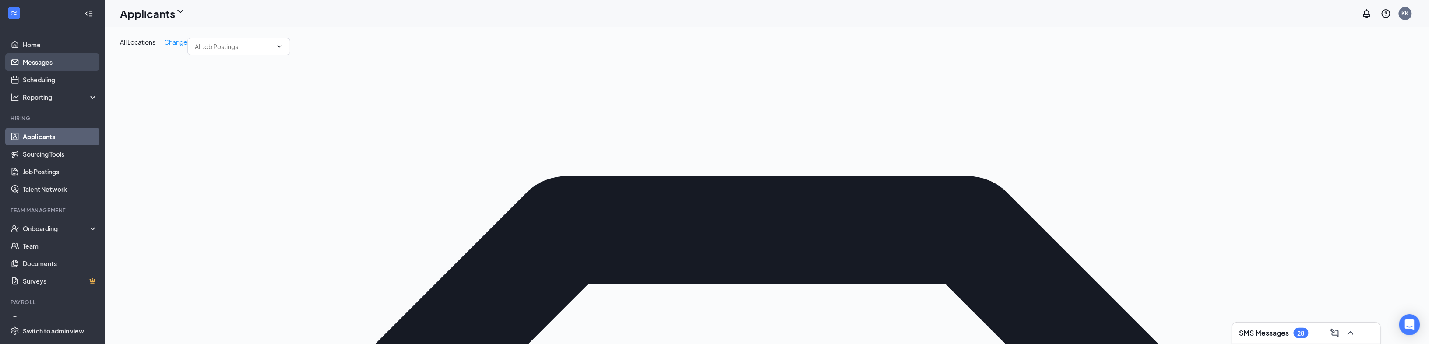
click at [60, 64] on link "Messages" at bounding box center [60, 62] width 75 height 18
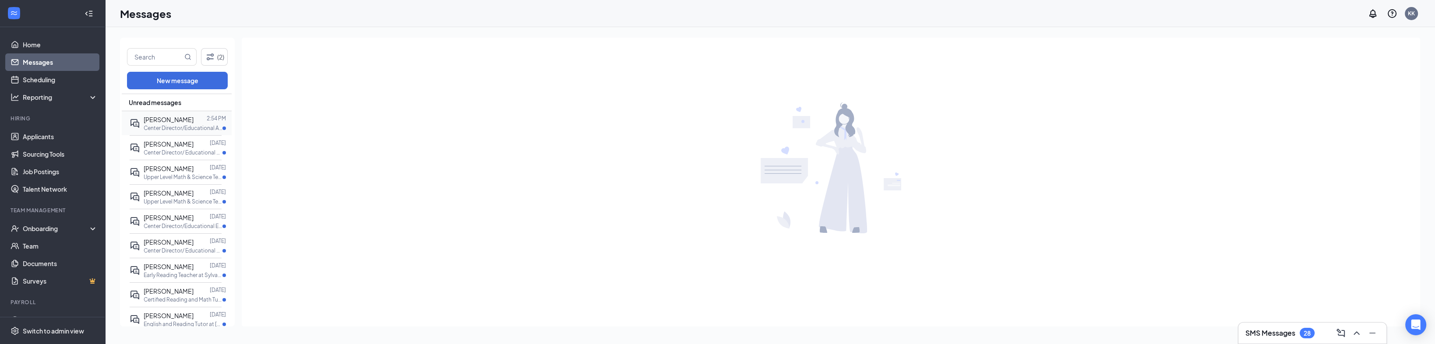
click at [187, 127] on p "Center Director/Educational Administrator at [GEOGRAPHIC_DATA]" at bounding box center [183, 127] width 79 height 7
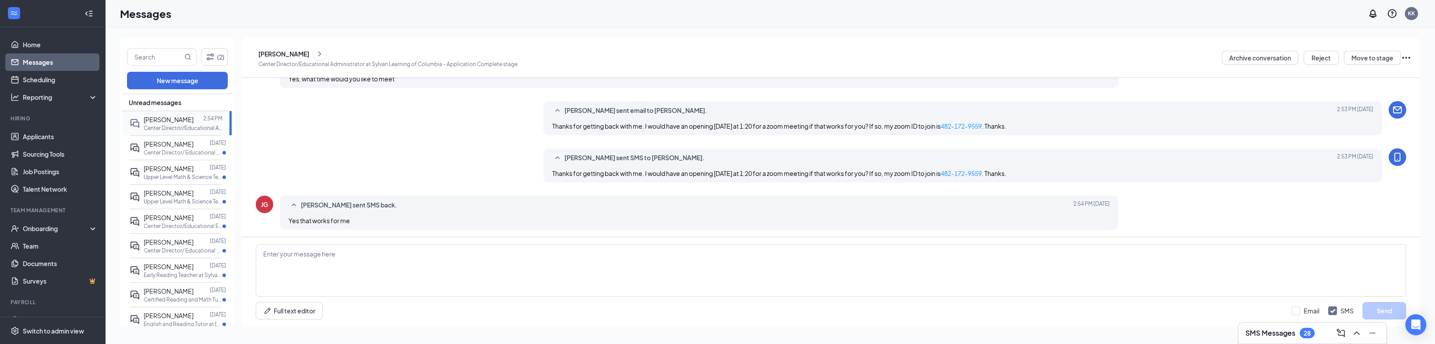
scroll to position [274, 0]
click at [313, 253] on textarea at bounding box center [831, 270] width 1150 height 53
type textarea "Great, I look forward to meeting with you [DATE]."
click at [1297, 309] on input "Email" at bounding box center [1305, 310] width 28 height 9
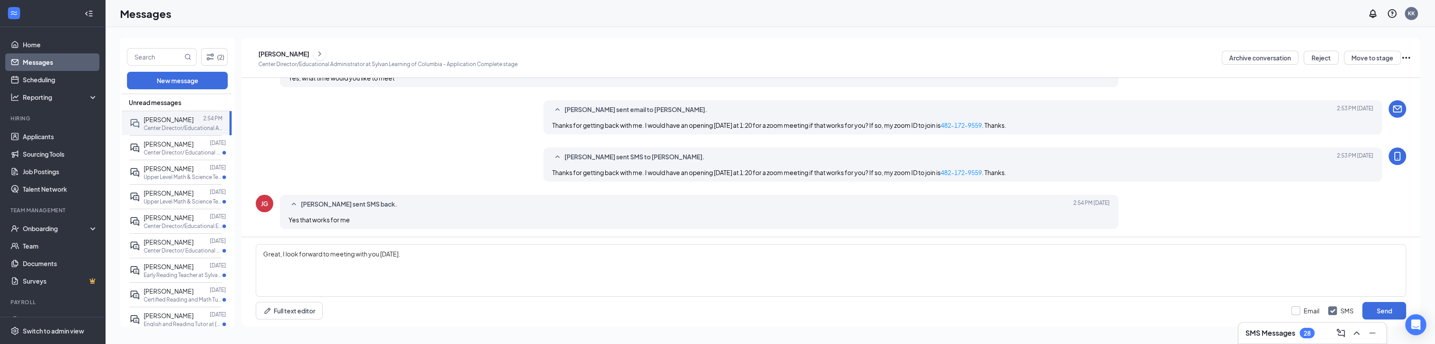
checkbox input "true"
click at [1378, 316] on button "Send" at bounding box center [1384, 311] width 44 height 18
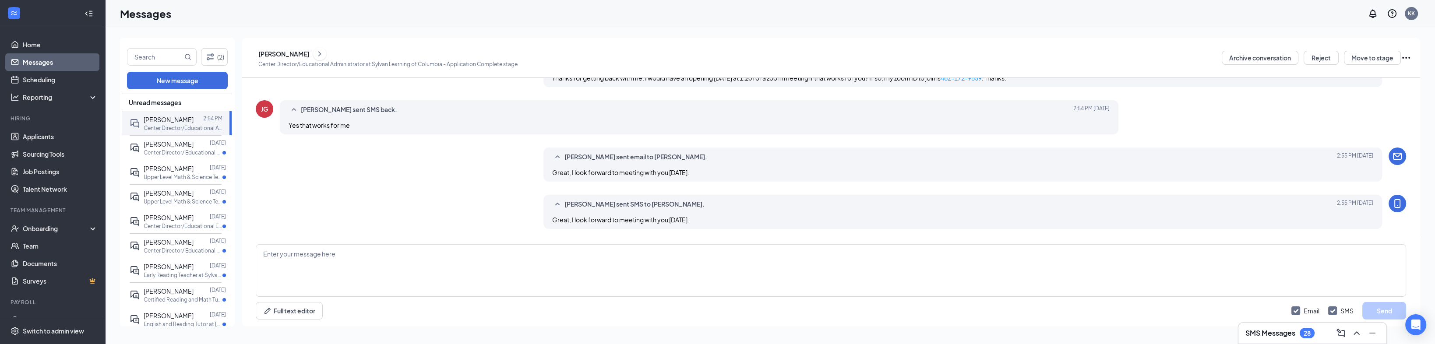
scroll to position [369, 0]
click at [55, 100] on div "Reporting" at bounding box center [60, 97] width 75 height 9
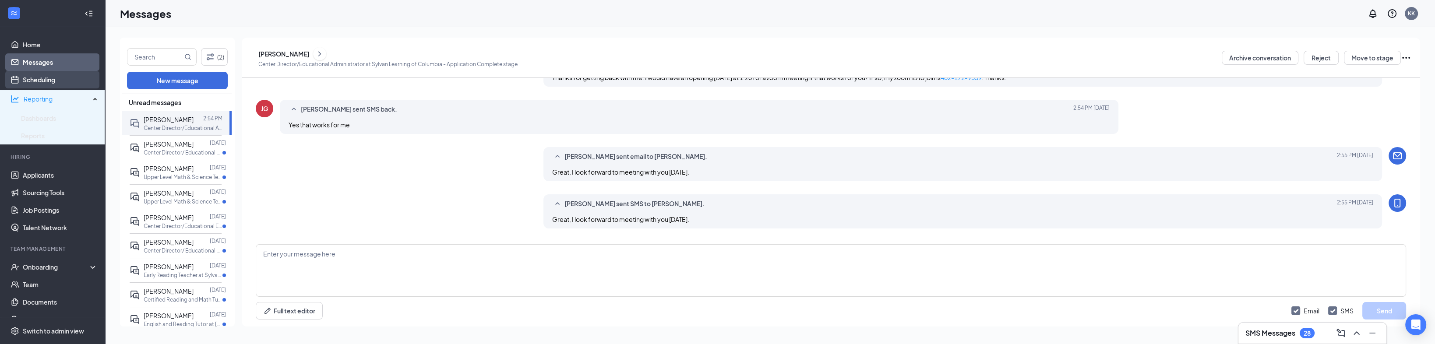
click at [61, 85] on link "Scheduling" at bounding box center [60, 80] width 75 height 18
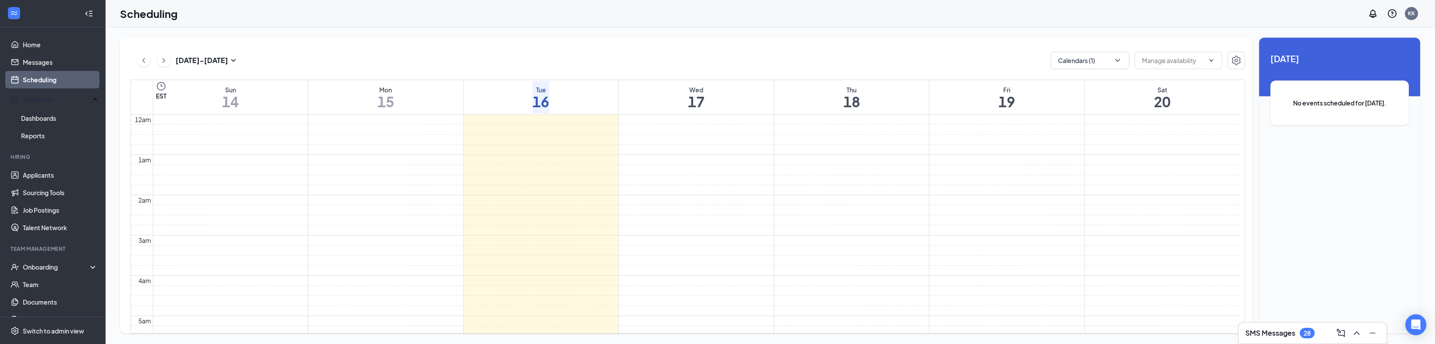
scroll to position [430, 0]
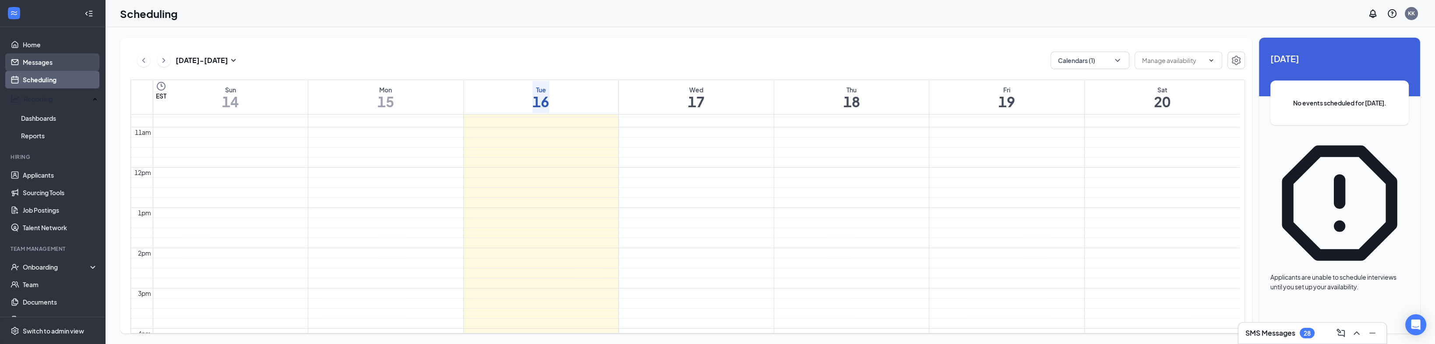
click at [67, 63] on link "Messages" at bounding box center [60, 62] width 75 height 18
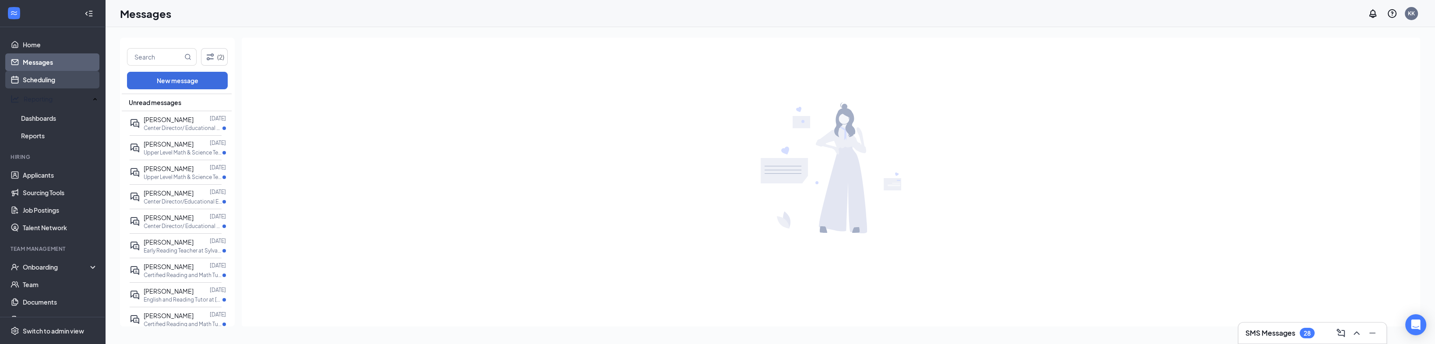
click at [53, 82] on link "Scheduling" at bounding box center [60, 80] width 75 height 18
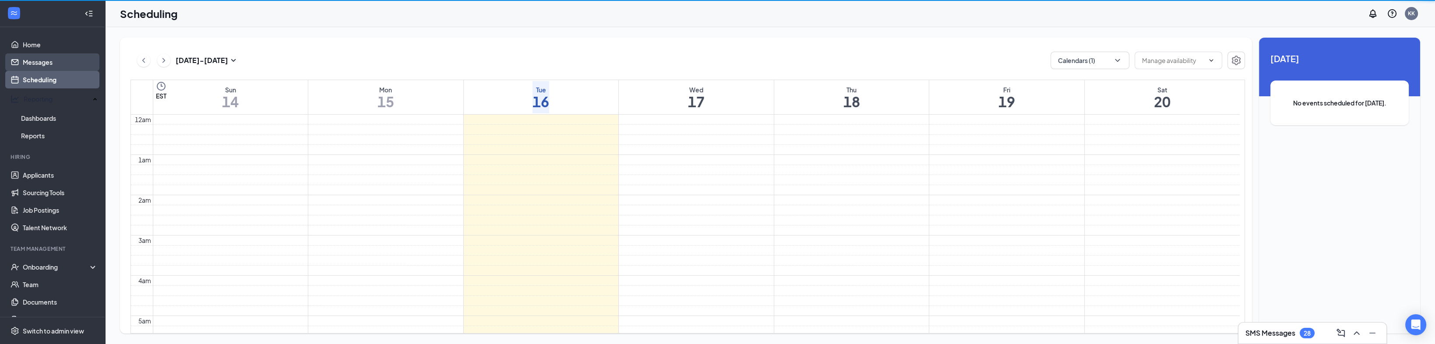
scroll to position [430, 0]
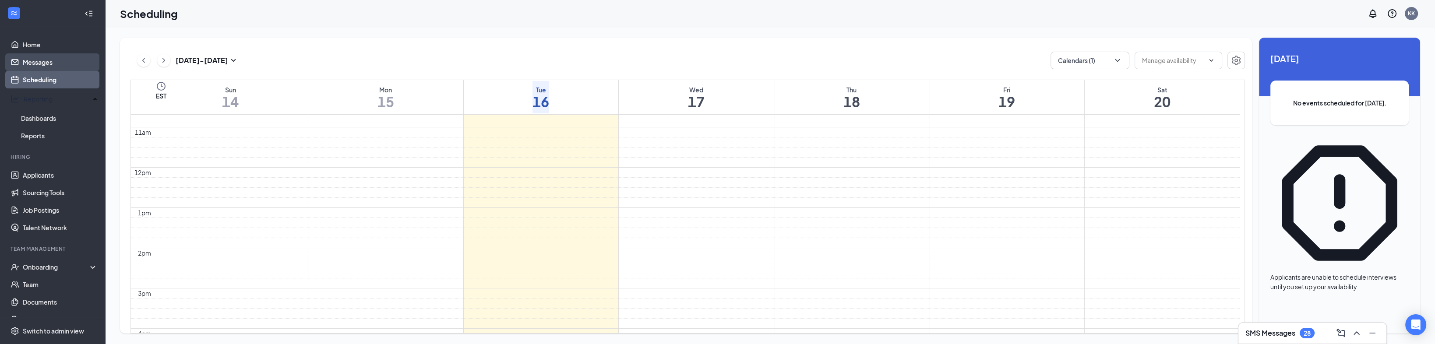
click at [60, 62] on link "Messages" at bounding box center [60, 62] width 75 height 18
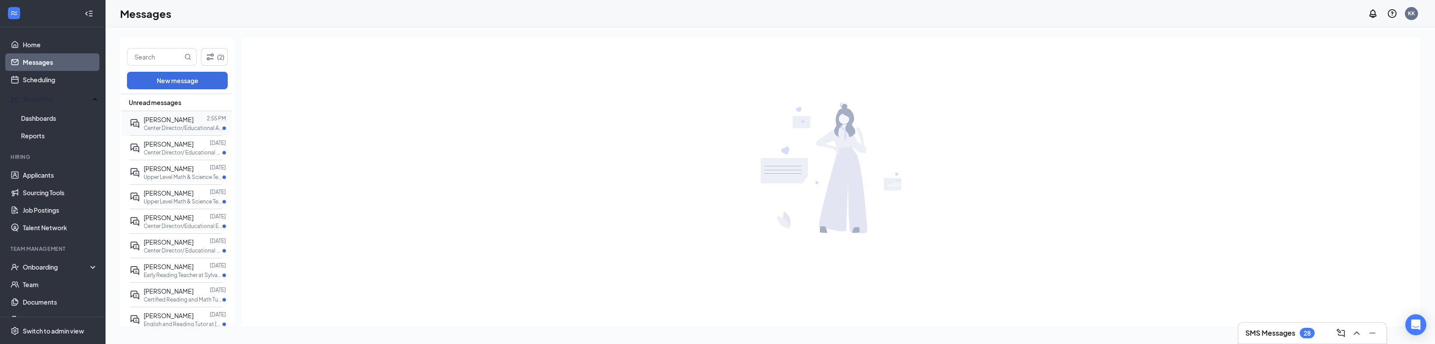
click at [193, 119] on div at bounding box center [199, 120] width 13 height 10
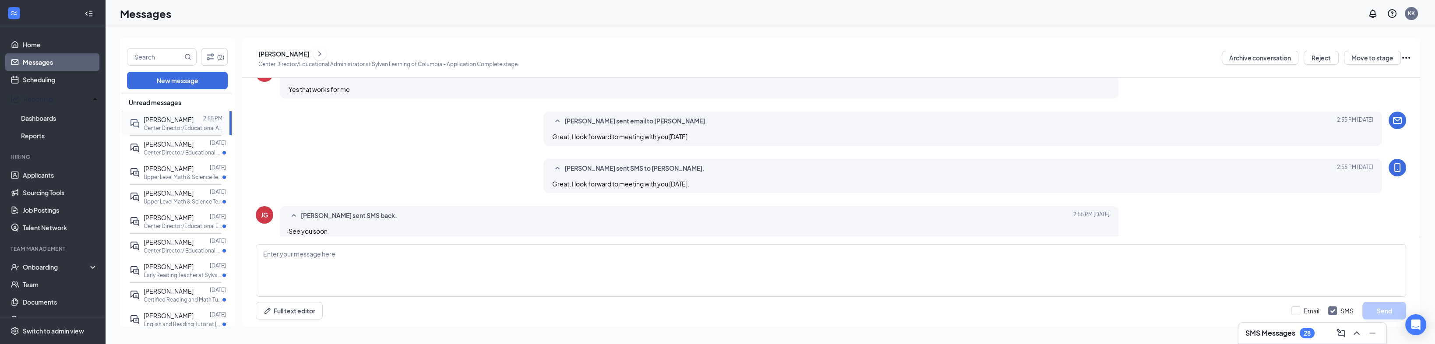
scroll to position [326, 0]
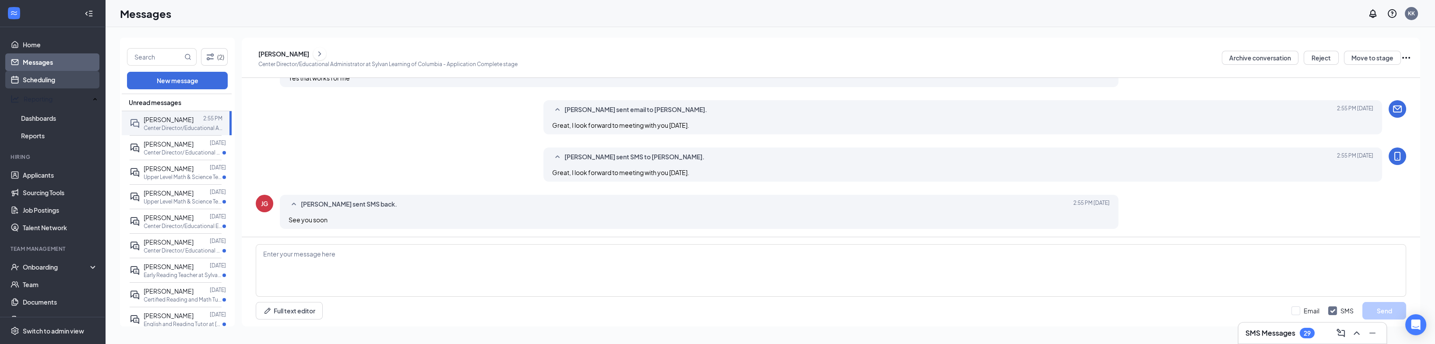
click at [63, 79] on link "Scheduling" at bounding box center [60, 80] width 75 height 18
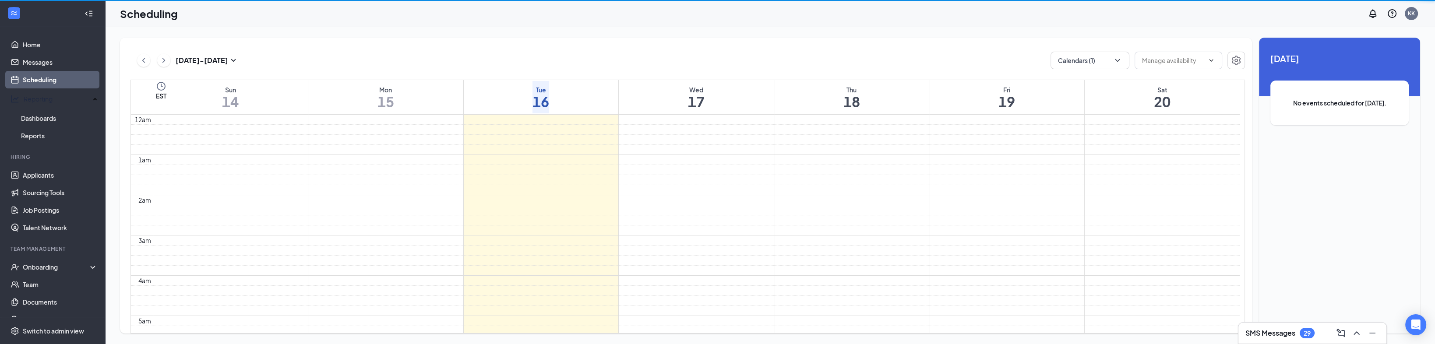
scroll to position [430, 0]
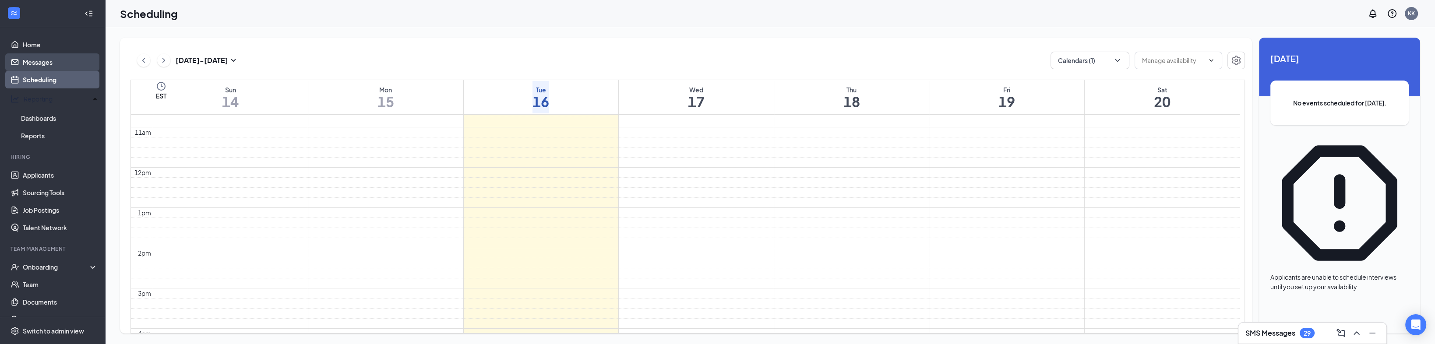
click at [56, 65] on link "Messages" at bounding box center [60, 62] width 75 height 18
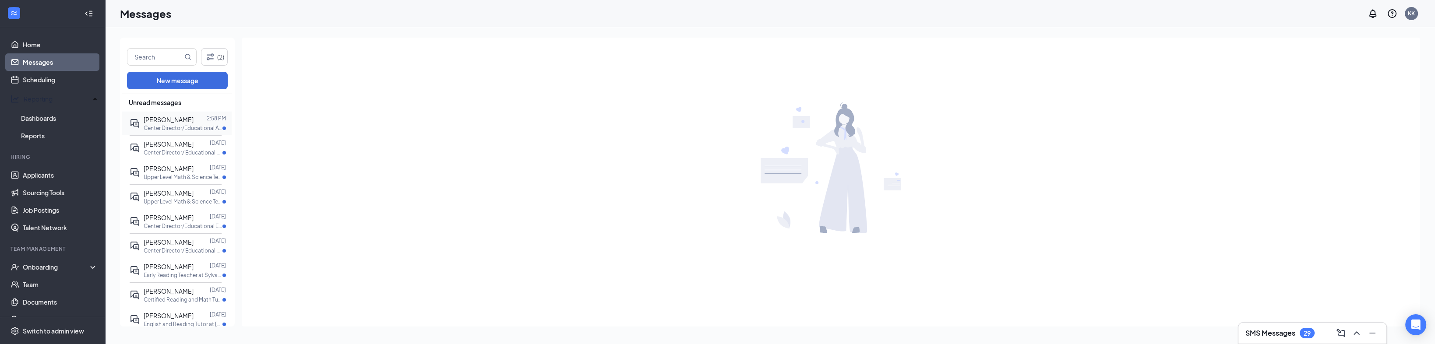
click at [174, 126] on p "Center Director/Educational Administrator at [GEOGRAPHIC_DATA]" at bounding box center [183, 127] width 79 height 7
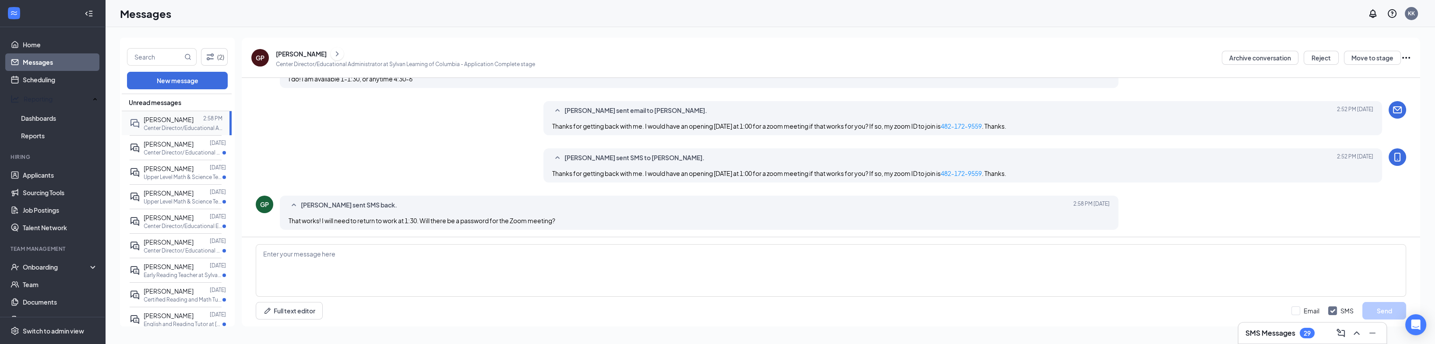
scroll to position [281, 0]
click at [304, 252] on textarea at bounding box center [831, 270] width 1150 height 53
type textarea "G"
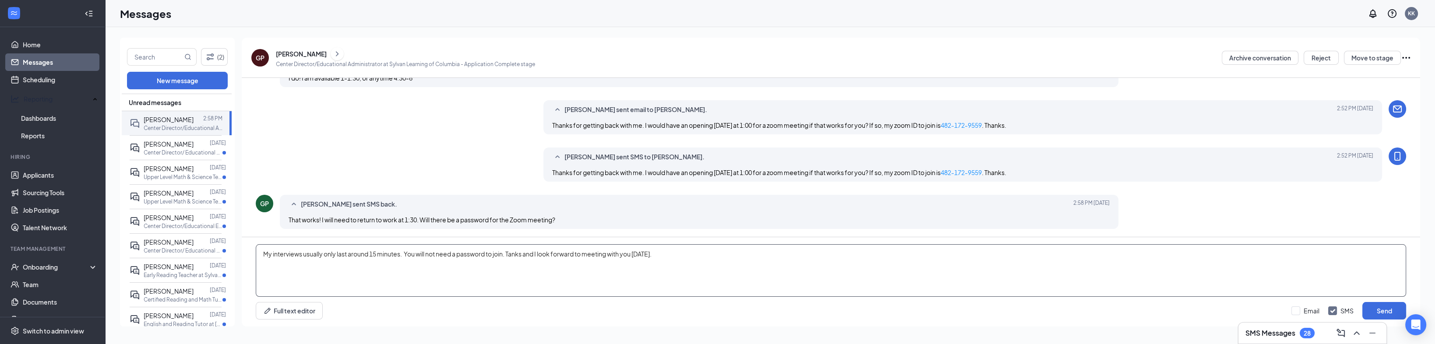
click at [511, 253] on textarea "My interviews usually only last around 15 minutes. You will not need a password…" at bounding box center [831, 270] width 1150 height 53
type textarea "My interviews usually only last around 15 minutes. You will not need a password…"
click at [1299, 312] on input "Email" at bounding box center [1305, 310] width 28 height 9
checkbox input "true"
click at [1384, 314] on button "Send" at bounding box center [1384, 311] width 44 height 18
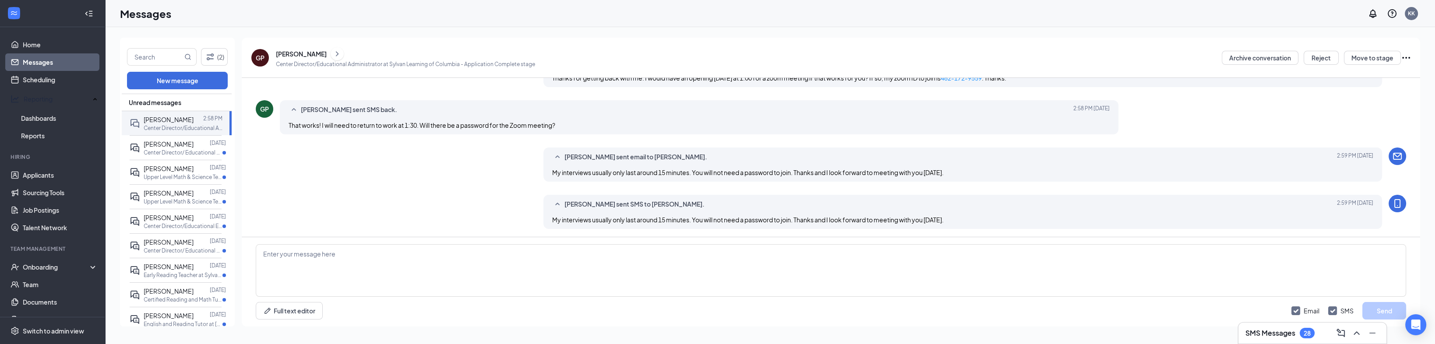
scroll to position [376, 0]
click at [154, 60] on input "text" at bounding box center [154, 57] width 55 height 17
type input "m"
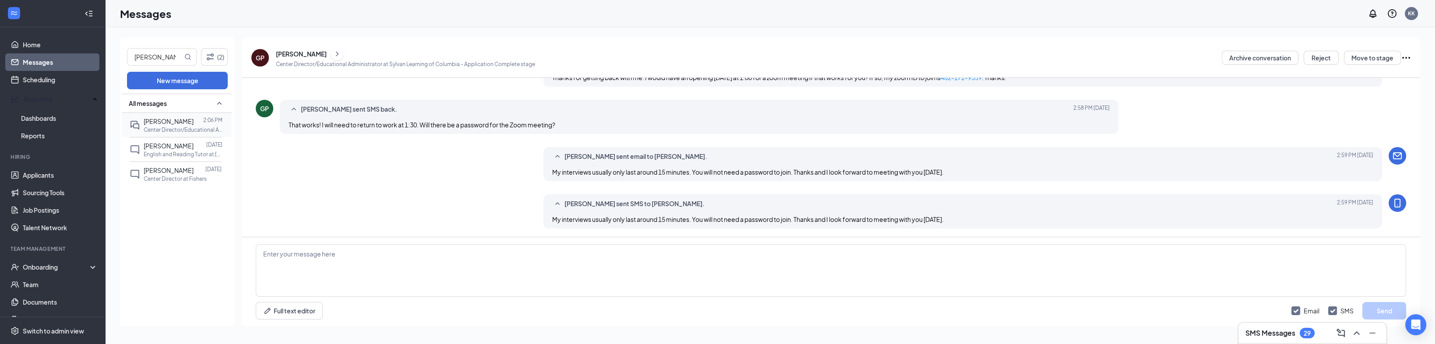
click at [171, 125] on span "[PERSON_NAME]" at bounding box center [169, 121] width 50 height 8
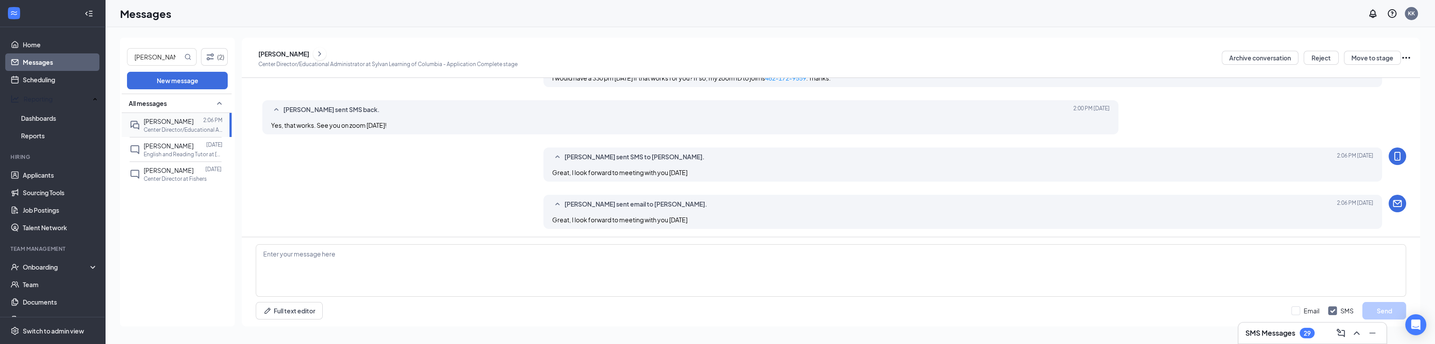
scroll to position [341, 0]
drag, startPoint x: 161, startPoint y: 53, endPoint x: 111, endPoint y: 58, distance: 50.1
click at [111, 58] on div "[PERSON_NAME] (2) New message All messages [PERSON_NAME] 2:06 PM Center Directo…" at bounding box center [769, 185] width 1329 height 317
type input "KAYLA"
click at [182, 120] on span "[PERSON_NAME]" at bounding box center [169, 121] width 50 height 8
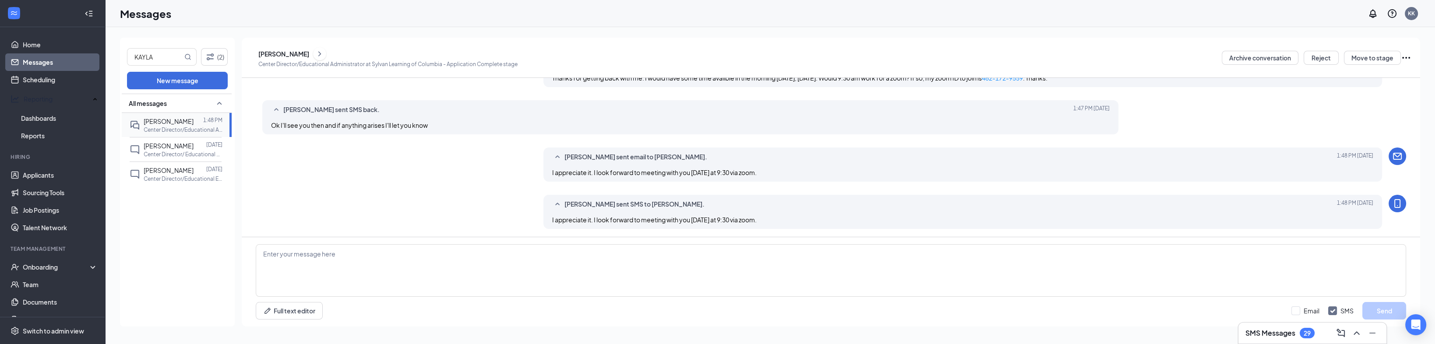
scroll to position [311, 0]
click at [44, 82] on link "Scheduling" at bounding box center [60, 80] width 75 height 18
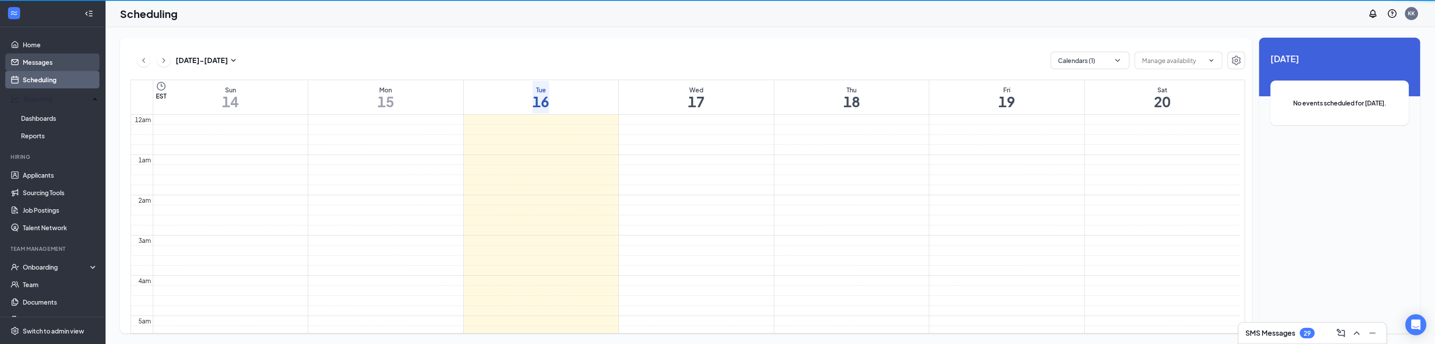
scroll to position [430, 0]
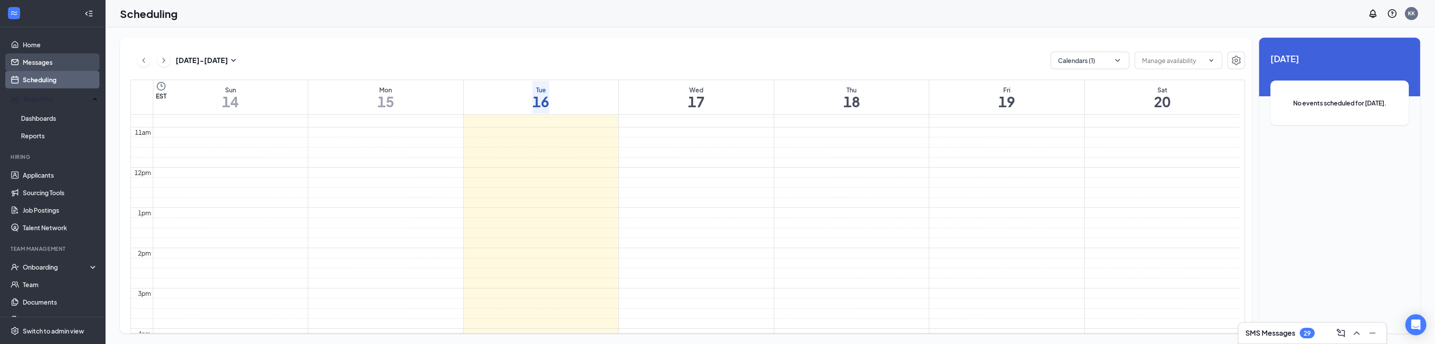
click at [53, 59] on link "Messages" at bounding box center [60, 62] width 75 height 18
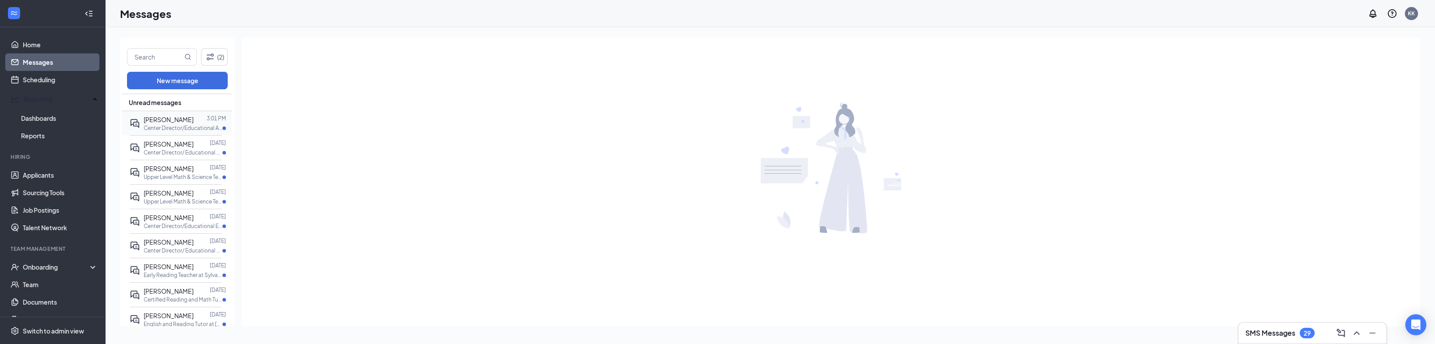
click at [176, 124] on p "Center Director/Educational Administrator at [GEOGRAPHIC_DATA]" at bounding box center [183, 127] width 79 height 7
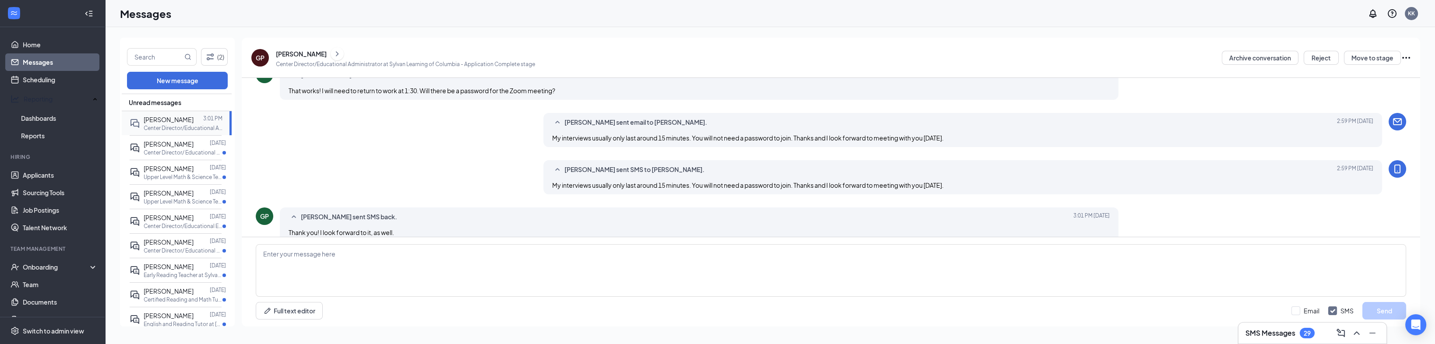
scroll to position [326, 0]
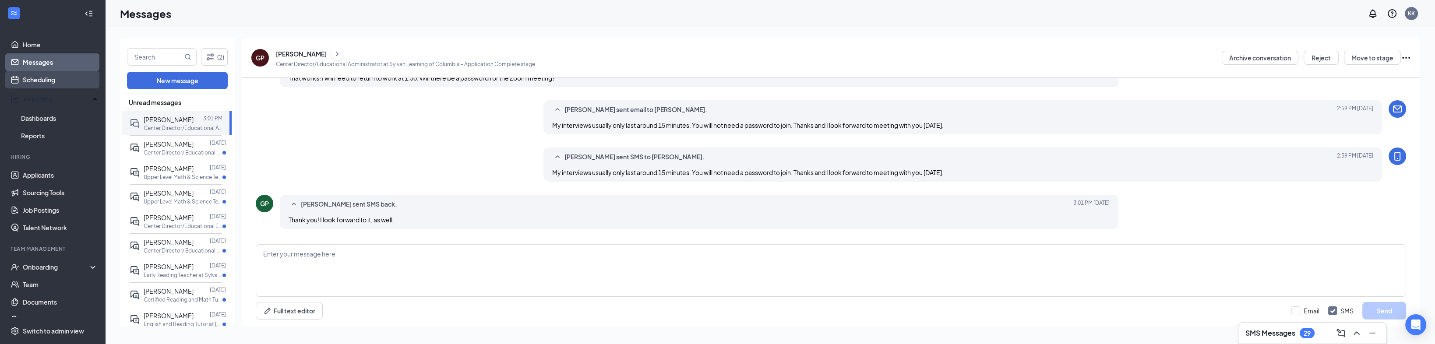
click at [59, 83] on link "Scheduling" at bounding box center [60, 80] width 75 height 18
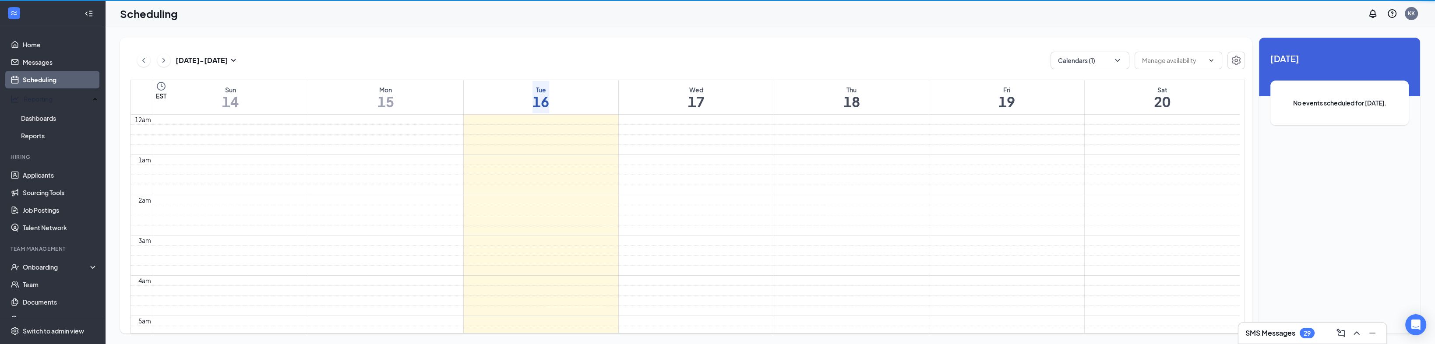
scroll to position [430, 0]
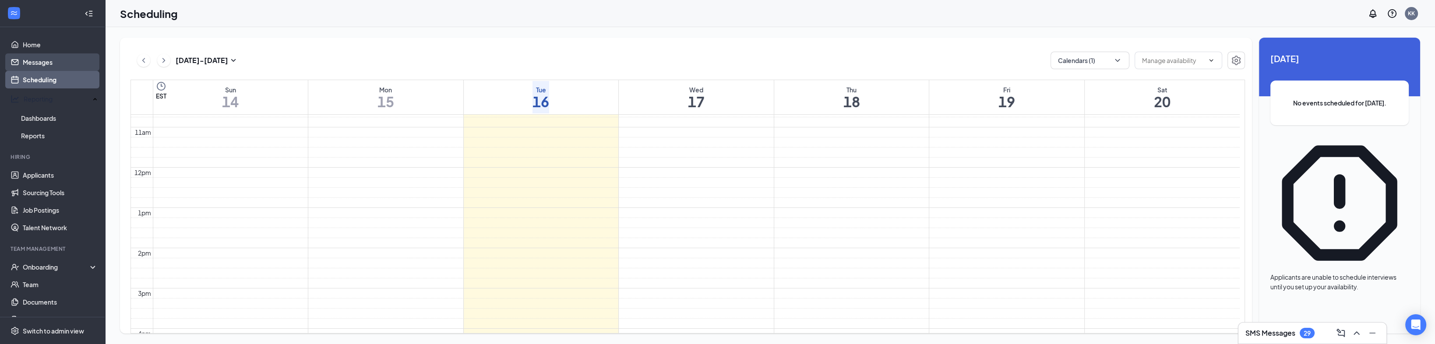
click at [61, 67] on link "Messages" at bounding box center [60, 62] width 75 height 18
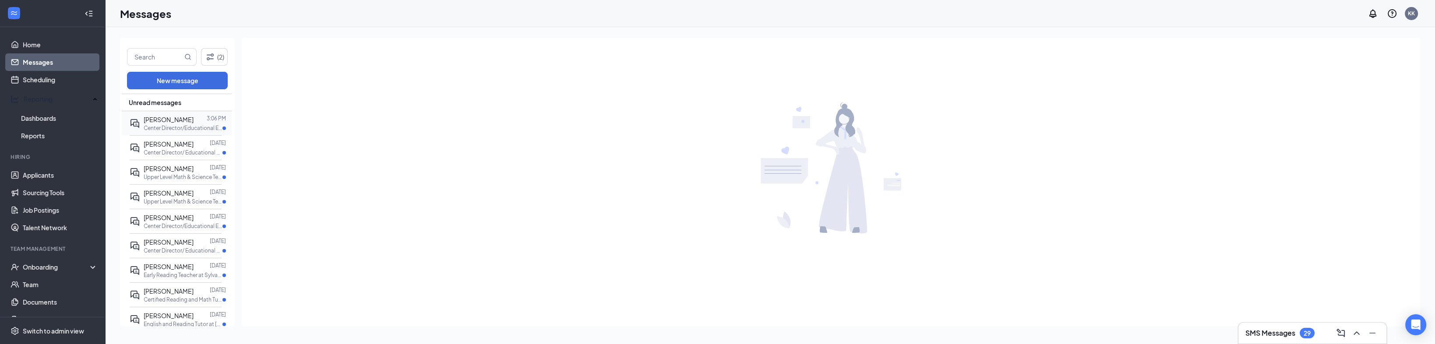
click at [159, 129] on p "Center Director/Educational Enrollment Specialist at [GEOGRAPHIC_DATA]" at bounding box center [183, 127] width 79 height 7
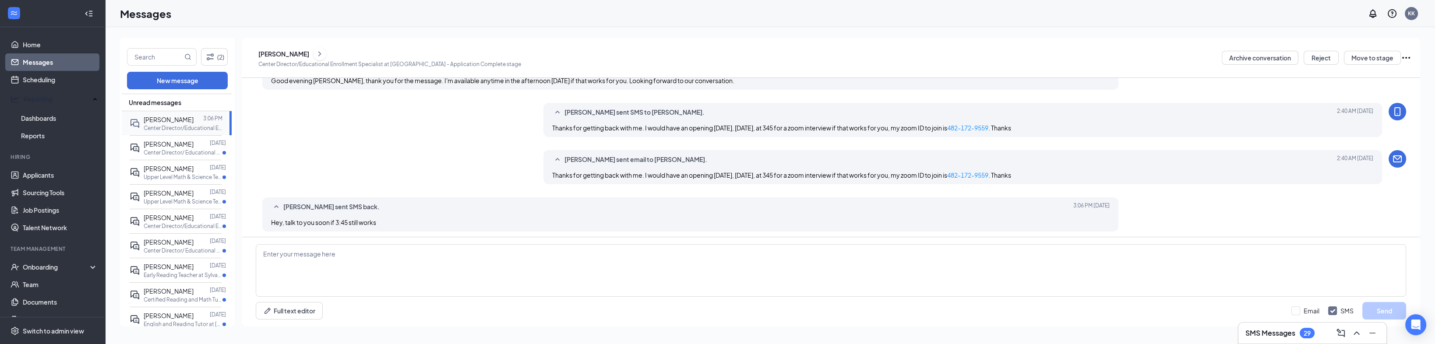
scroll to position [242, 0]
click at [412, 271] on textarea at bounding box center [831, 270] width 1150 height 53
type textarea "y"
type textarea "Y"
type textarea "Ok, Ill put you in for [DATE] at 3:45. Thanks"
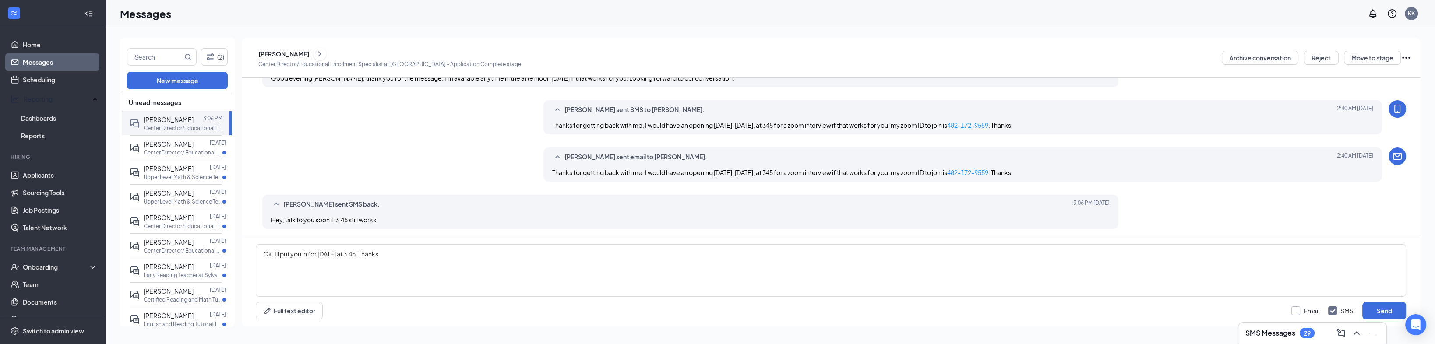
click at [1291, 311] on input "Email" at bounding box center [1305, 310] width 28 height 9
checkbox input "true"
click at [1368, 313] on button "Send" at bounding box center [1384, 311] width 44 height 18
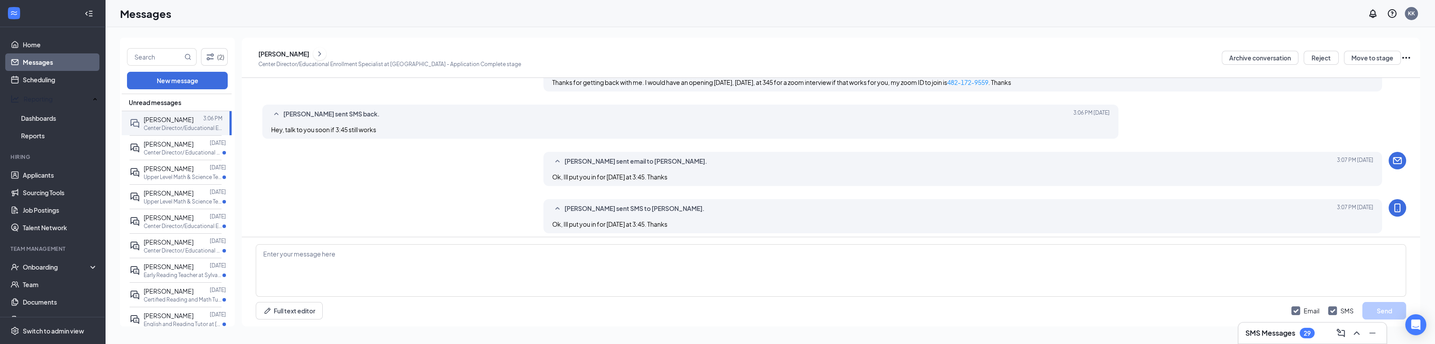
scroll to position [337, 0]
click at [55, 81] on link "Scheduling" at bounding box center [60, 80] width 75 height 18
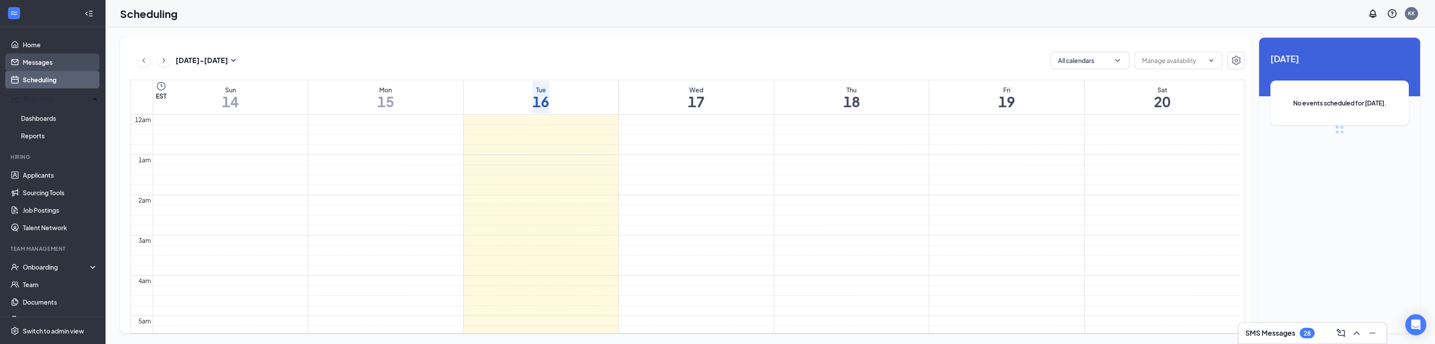
scroll to position [430, 0]
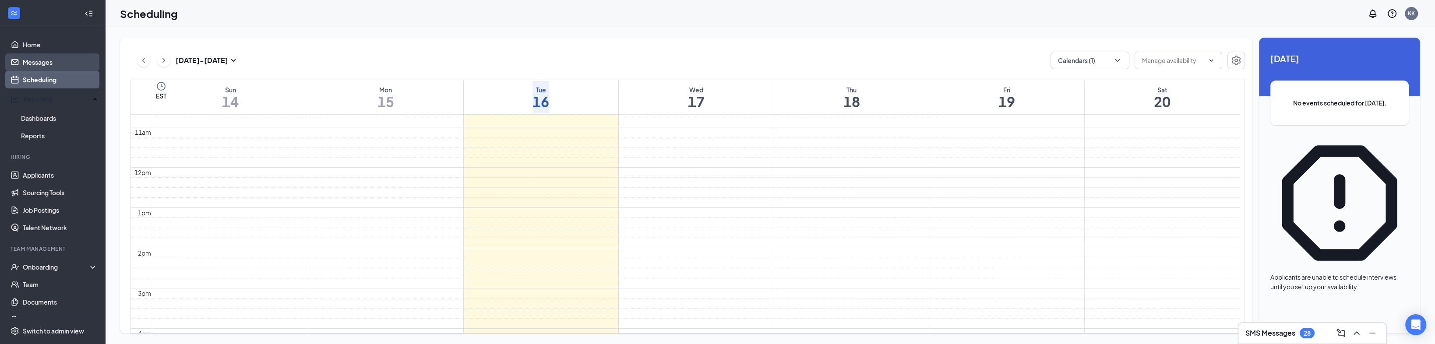
click at [64, 63] on link "Messages" at bounding box center [60, 62] width 75 height 18
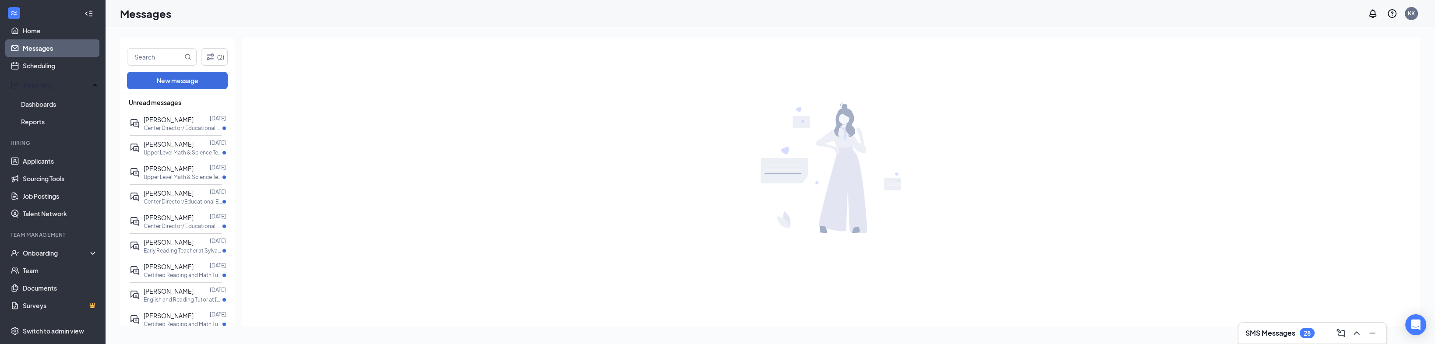
scroll to position [18, 0]
click at [633, 288] on div at bounding box center [831, 168] width 1178 height 260
drag, startPoint x: 681, startPoint y: 117, endPoint x: 890, endPoint y: 269, distance: 258.2
click at [890, 269] on div at bounding box center [831, 168] width 1178 height 260
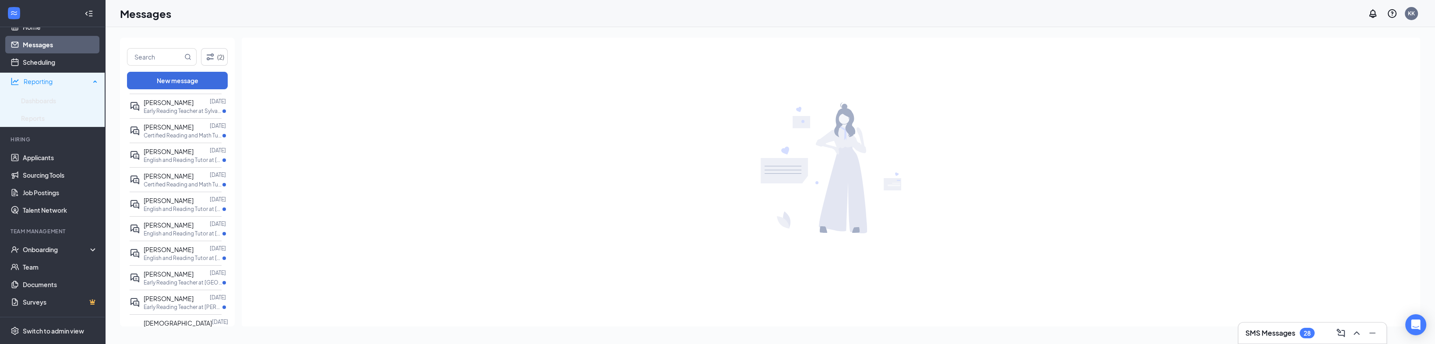
click at [42, 84] on div "Reporting" at bounding box center [52, 82] width 105 height 18
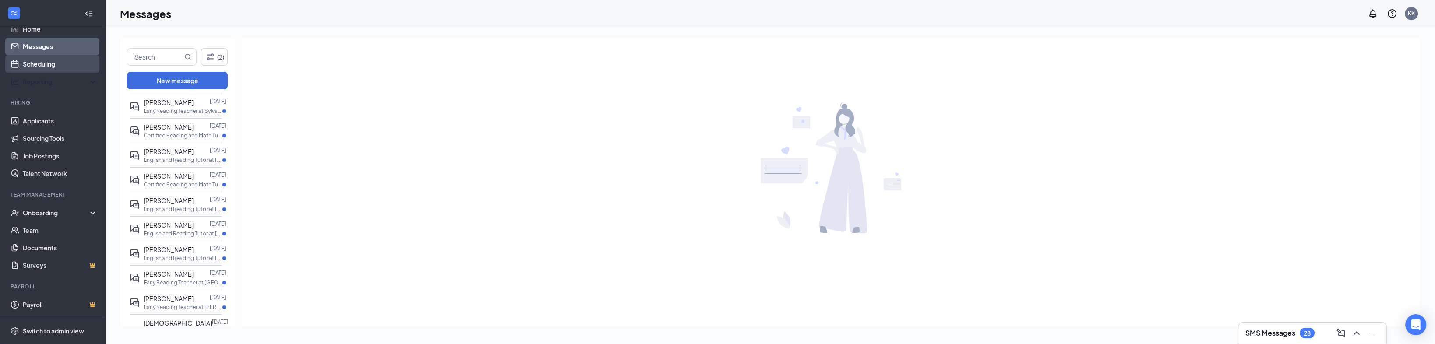
scroll to position [15, 0]
click at [55, 66] on link "Scheduling" at bounding box center [60, 65] width 75 height 18
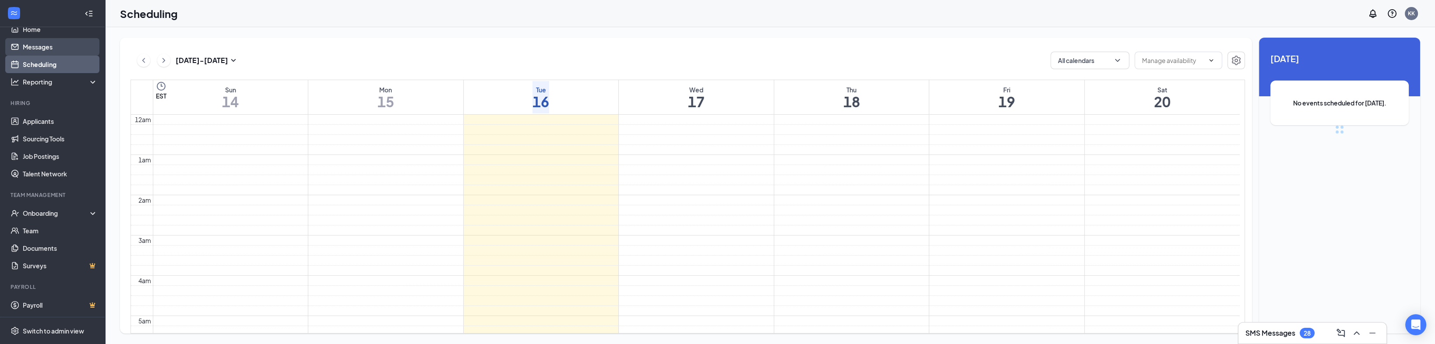
scroll to position [430, 0]
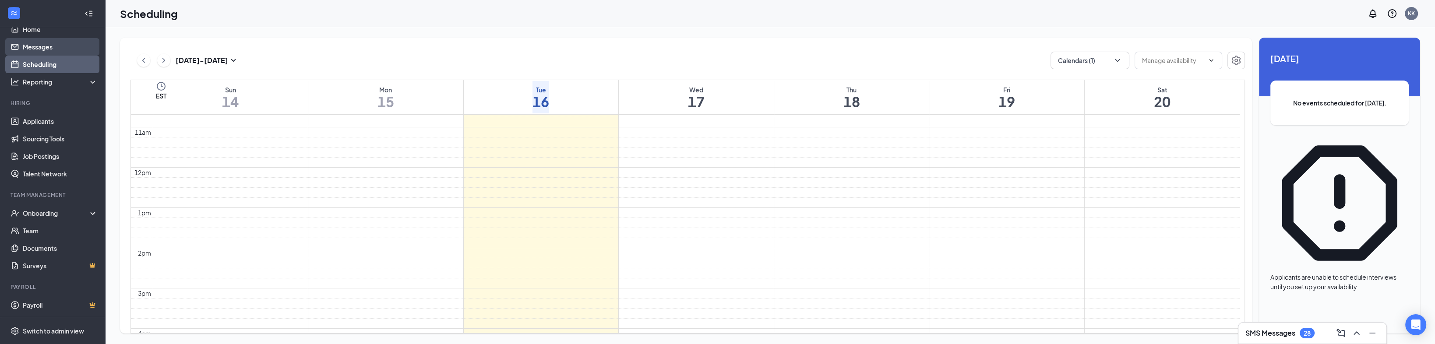
click at [63, 48] on link "Messages" at bounding box center [60, 47] width 75 height 18
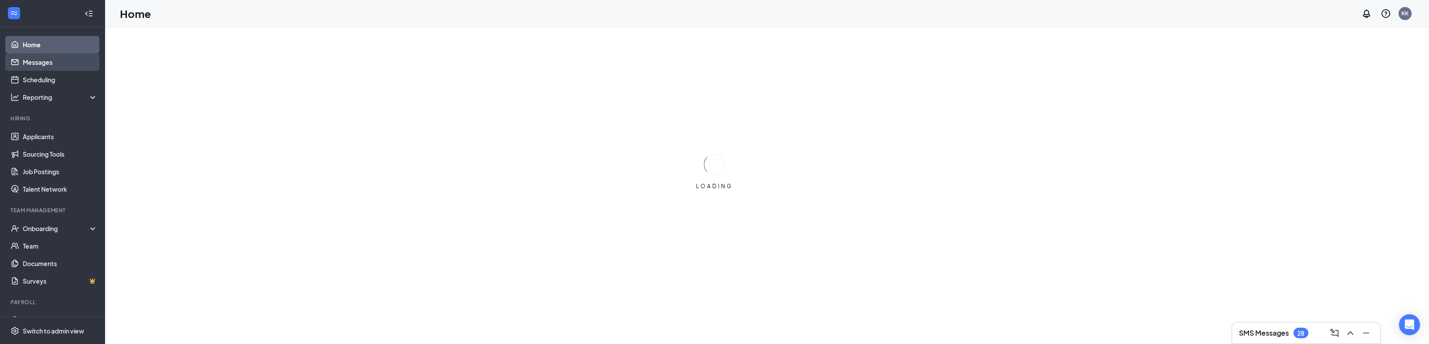
click at [43, 67] on link "Messages" at bounding box center [60, 62] width 75 height 18
click at [60, 129] on link "Applicants" at bounding box center [60, 137] width 75 height 18
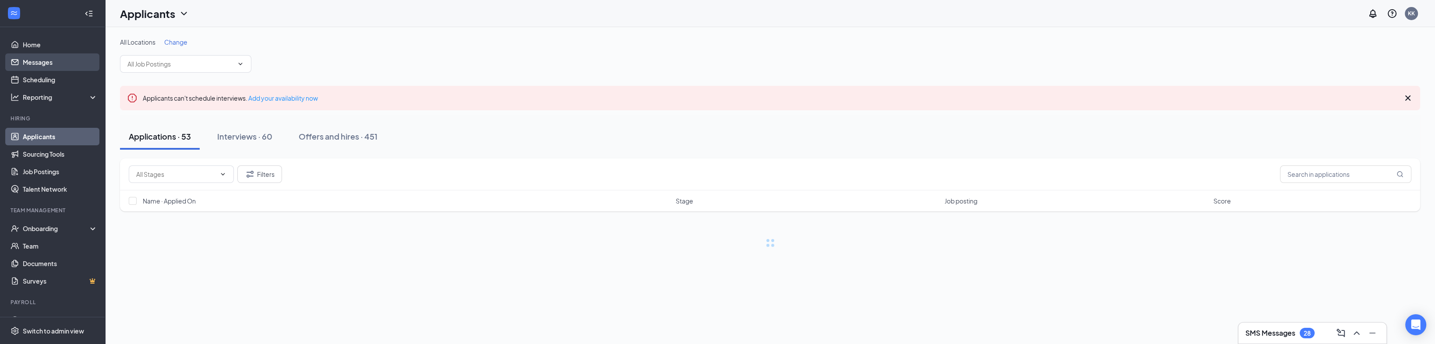
click at [52, 60] on link "Messages" at bounding box center [60, 62] width 75 height 18
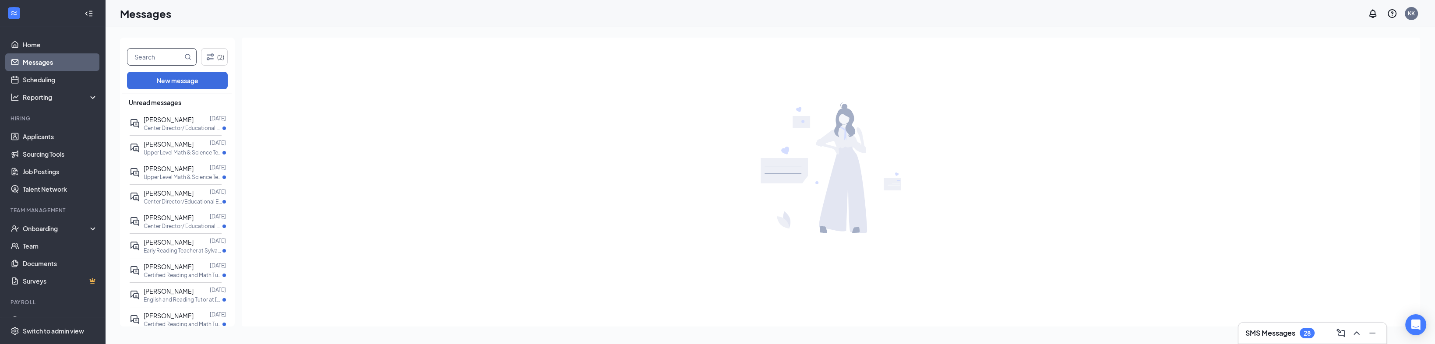
click at [163, 56] on input "text" at bounding box center [154, 57] width 55 height 17
type input "rub"
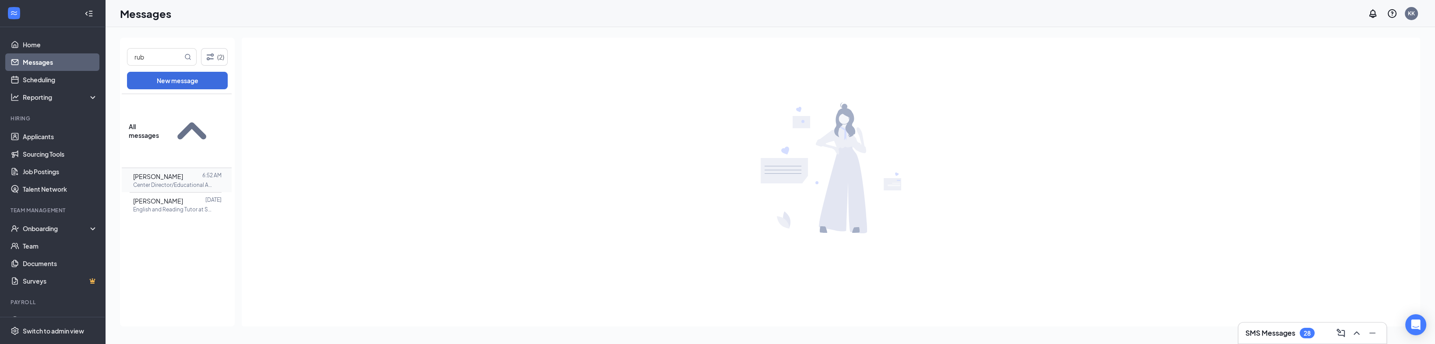
click at [170, 172] on span "Ruby Tippett" at bounding box center [158, 176] width 50 height 8
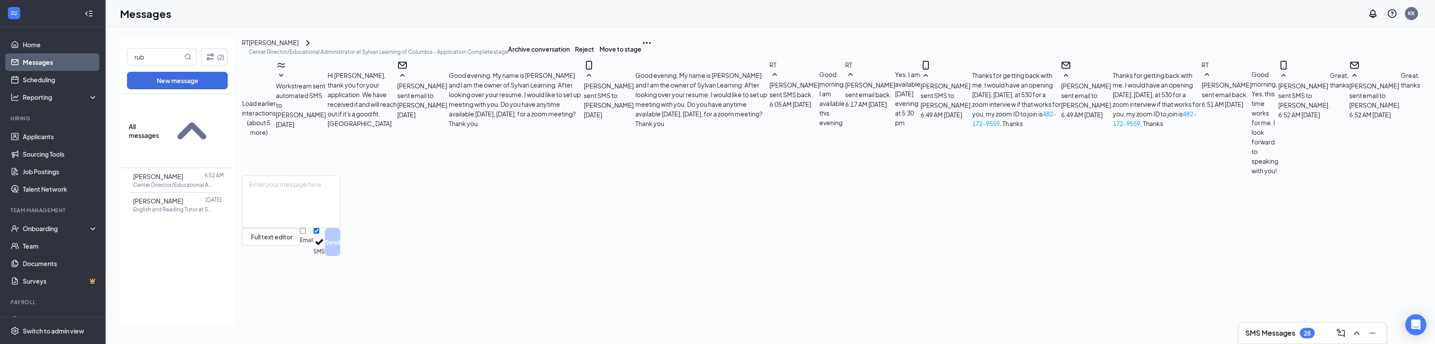
scroll to position [240, 0]
